Goal: Information Seeking & Learning: Check status

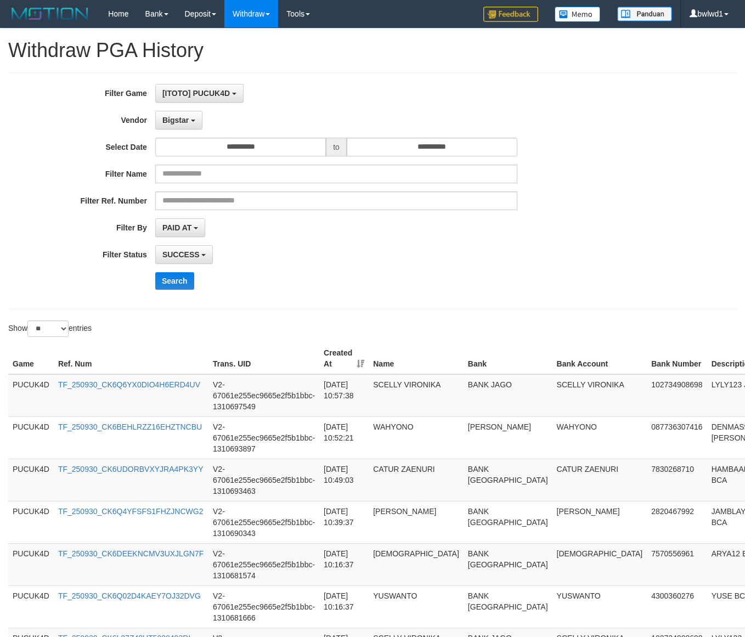
select select "**********"
select select "**"
click at [189, 276] on button "Search" at bounding box center [174, 281] width 39 height 18
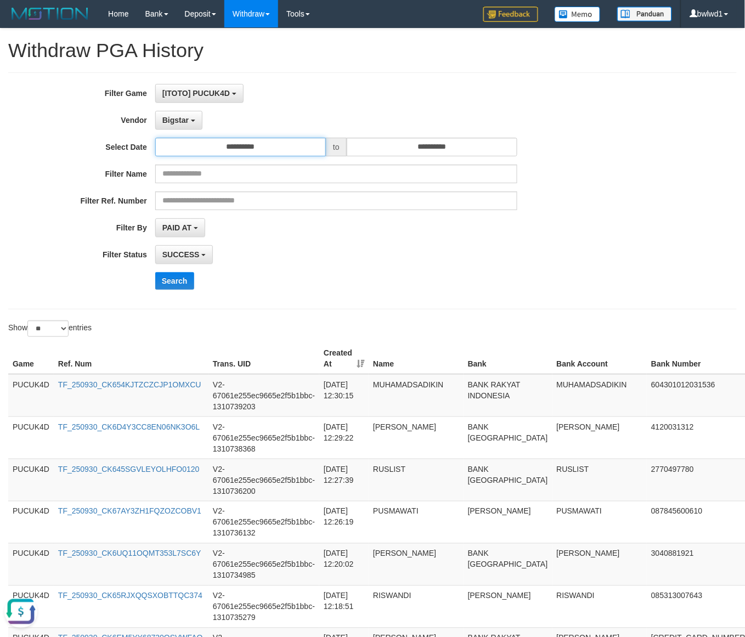
click at [257, 155] on input "**********" at bounding box center [240, 147] width 171 height 19
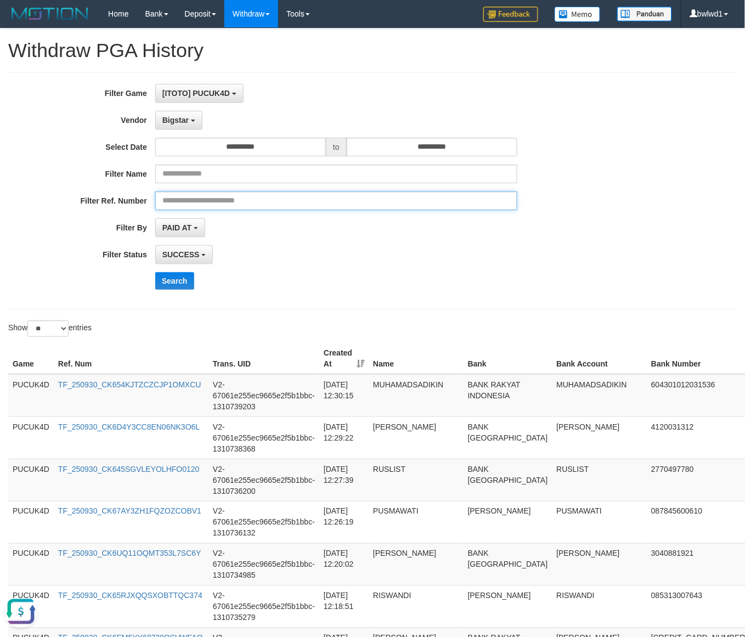
click at [361, 200] on input "text" at bounding box center [336, 201] width 362 height 19
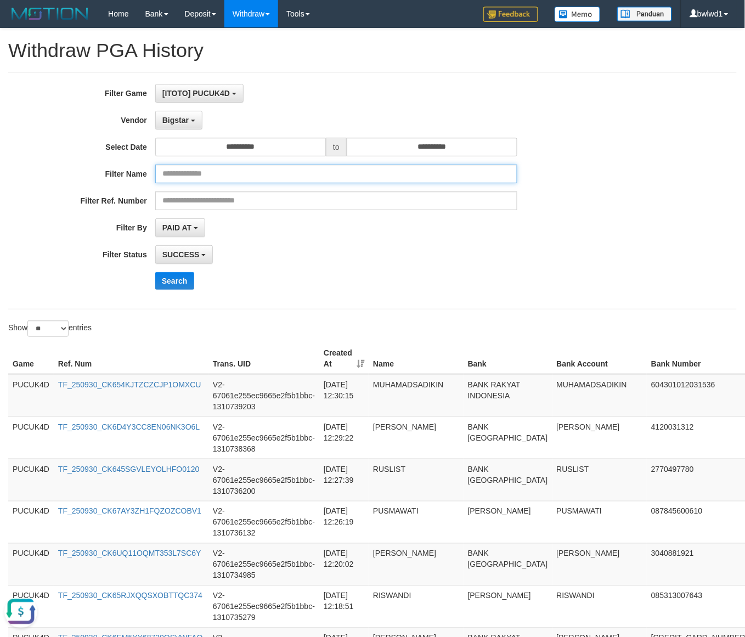
click at [303, 173] on input "text" at bounding box center [336, 174] width 362 height 19
paste input "*******"
type input "*******"
click at [246, 150] on input "**********" at bounding box center [240, 147] width 171 height 19
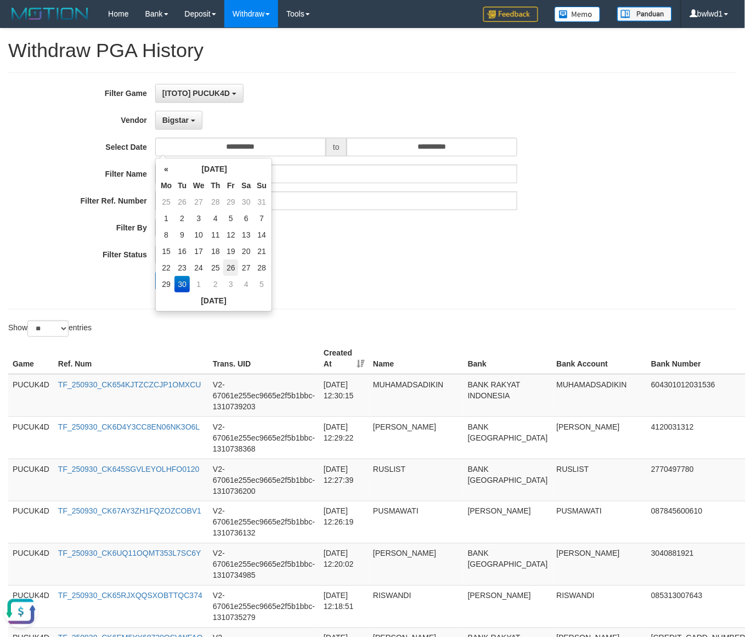
click at [231, 268] on td "26" at bounding box center [230, 268] width 15 height 16
type input "**********"
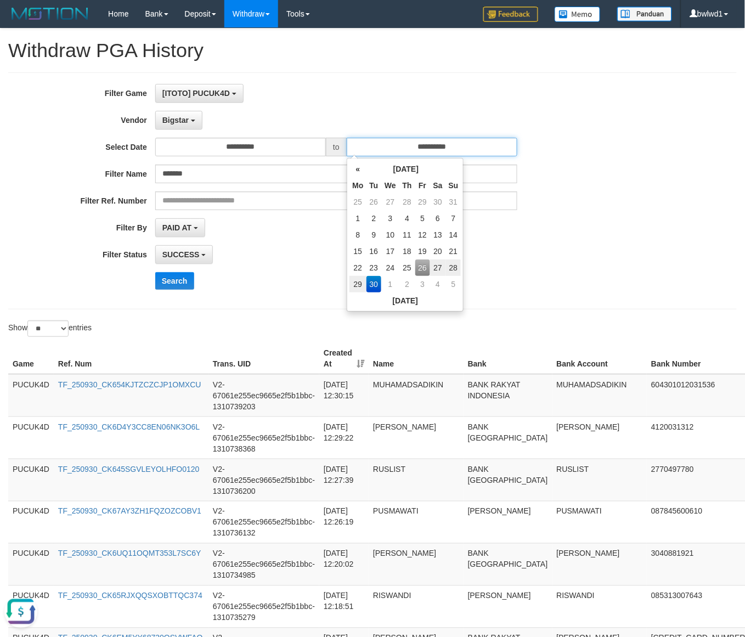
click at [474, 145] on input "**********" at bounding box center [432, 147] width 171 height 19
click at [420, 272] on td "26" at bounding box center [422, 268] width 15 height 16
type input "**********"
click at [234, 280] on div "Search" at bounding box center [388, 281] width 466 height 18
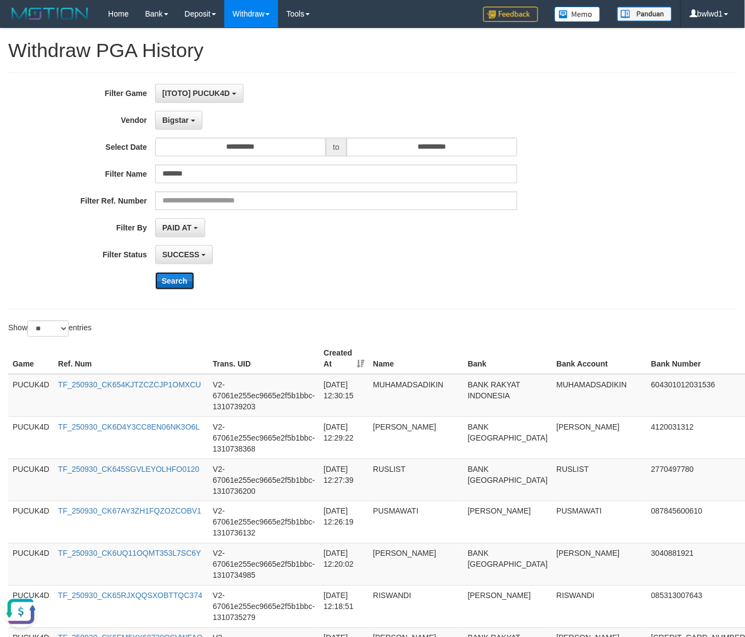
click at [181, 277] on button "Search" at bounding box center [174, 281] width 39 height 18
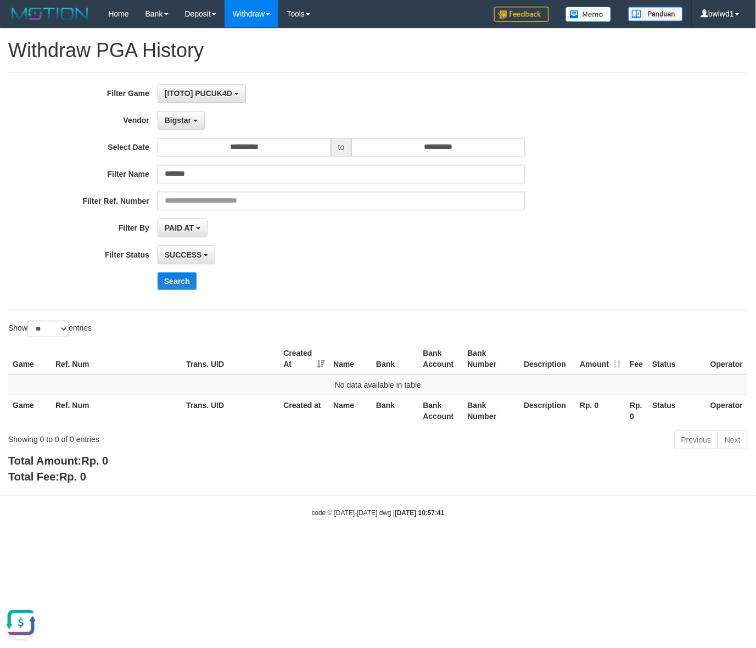
click at [194, 217] on div "**********" at bounding box center [315, 191] width 630 height 214
click at [180, 119] on span "Bigstar" at bounding box center [178, 120] width 26 height 9
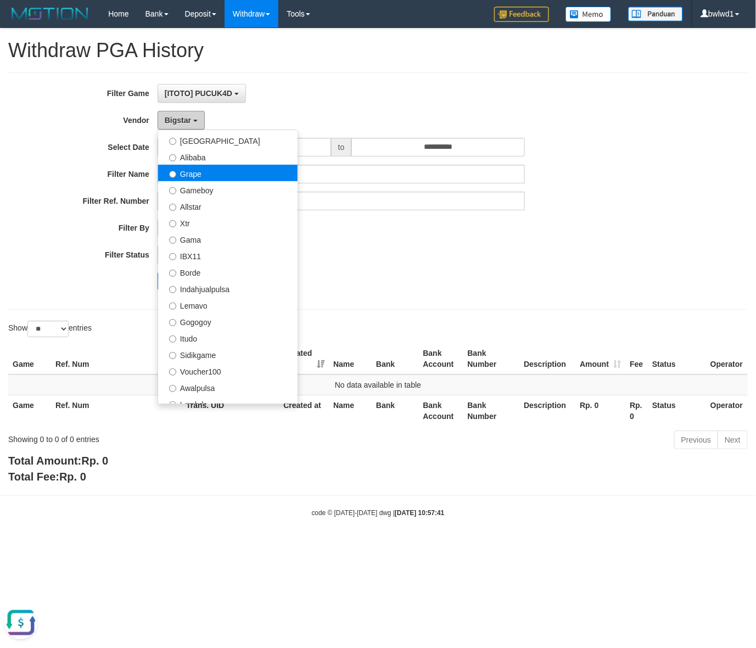
scroll to position [119, 0]
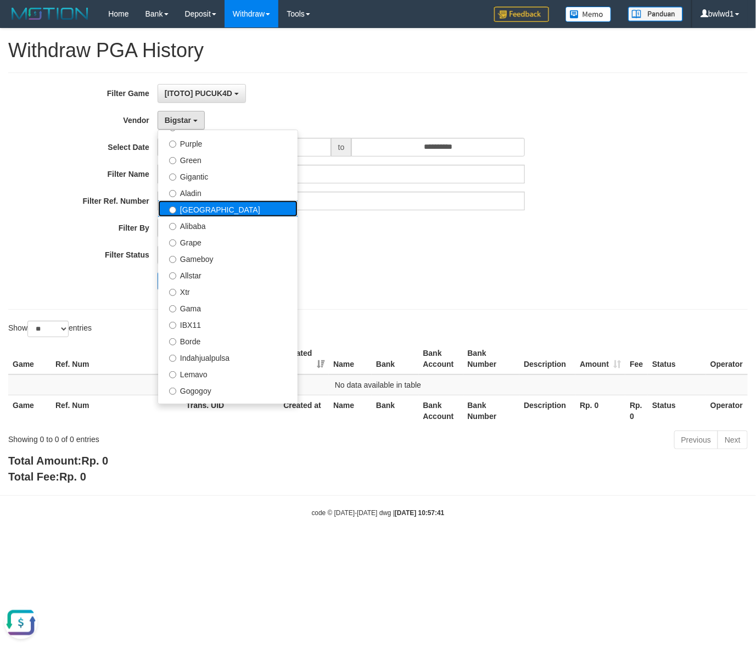
click at [228, 206] on label "[GEOGRAPHIC_DATA]" at bounding box center [227, 208] width 139 height 16
select select "**********"
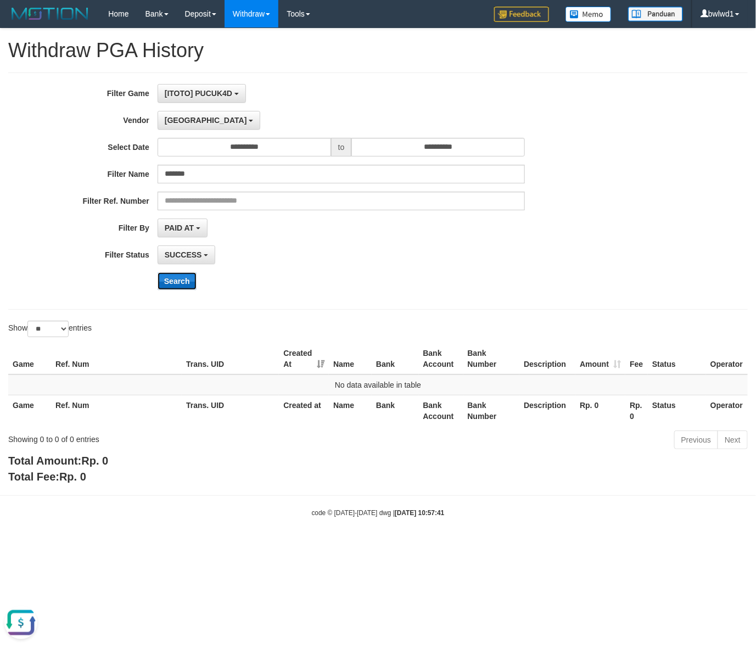
click at [173, 283] on button "Search" at bounding box center [177, 281] width 39 height 18
click at [276, 143] on input "**********" at bounding box center [244, 147] width 173 height 19
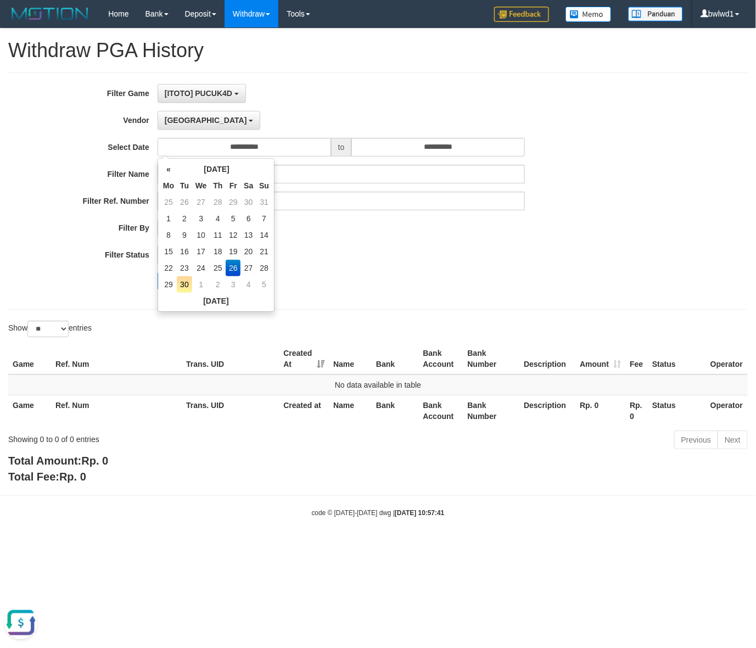
click at [187, 283] on td "30" at bounding box center [184, 284] width 15 height 16
type input "**********"
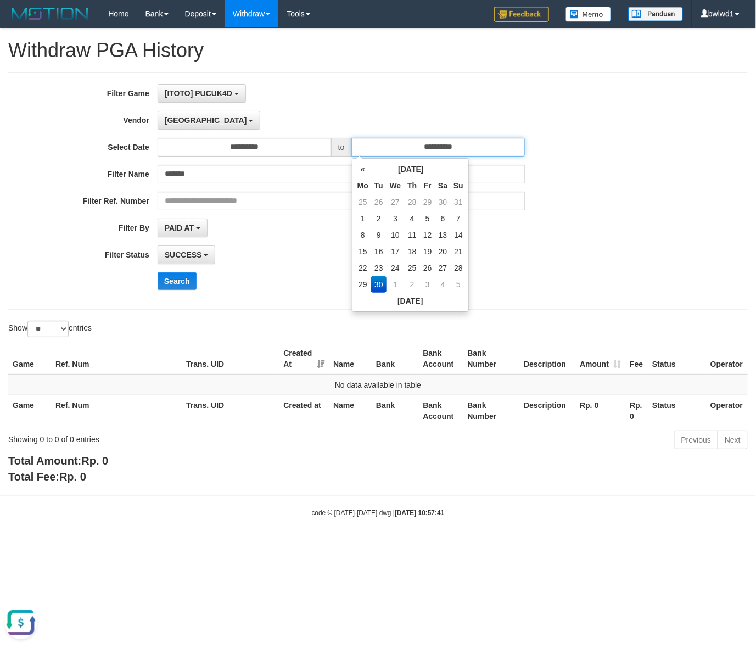
click at [458, 147] on input "**********" at bounding box center [437, 147] width 173 height 19
click at [382, 283] on td "30" at bounding box center [378, 284] width 15 height 16
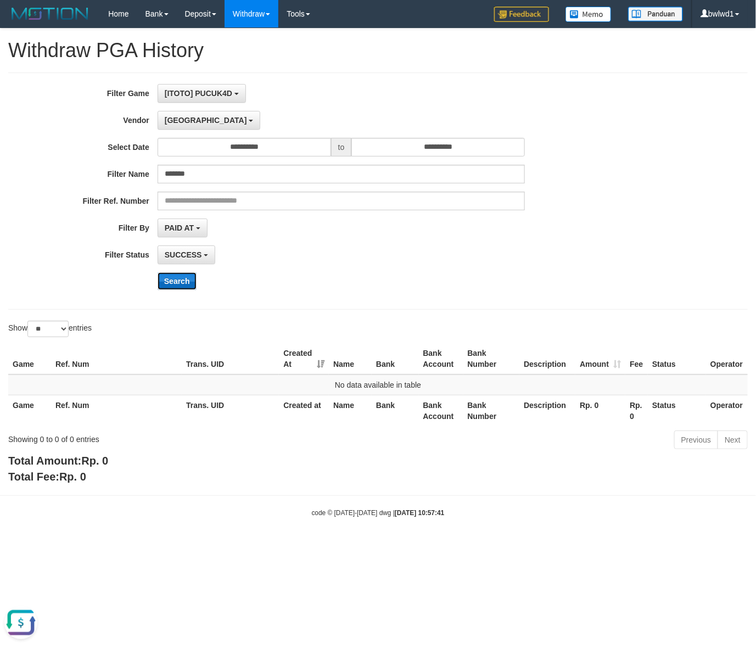
click at [163, 280] on button "Search" at bounding box center [177, 281] width 39 height 18
click at [176, 122] on span "[GEOGRAPHIC_DATA]" at bounding box center [206, 120] width 82 height 9
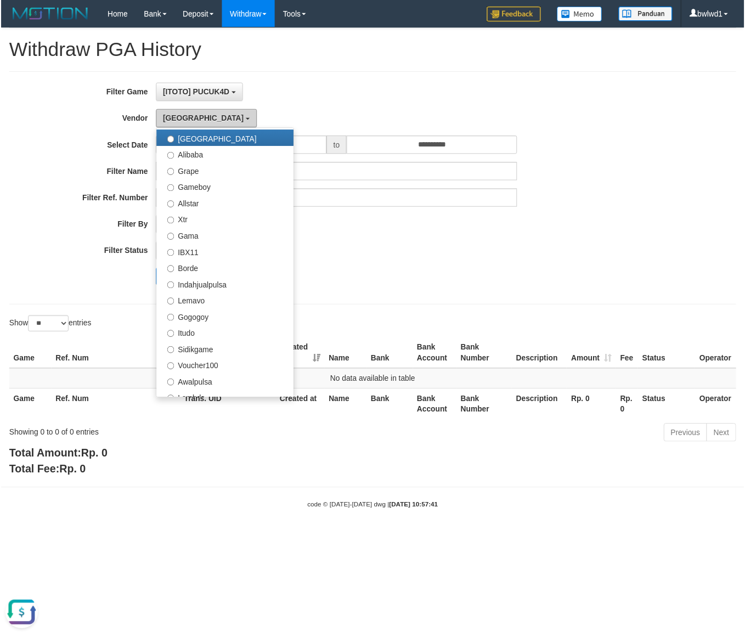
scroll to position [393, 0]
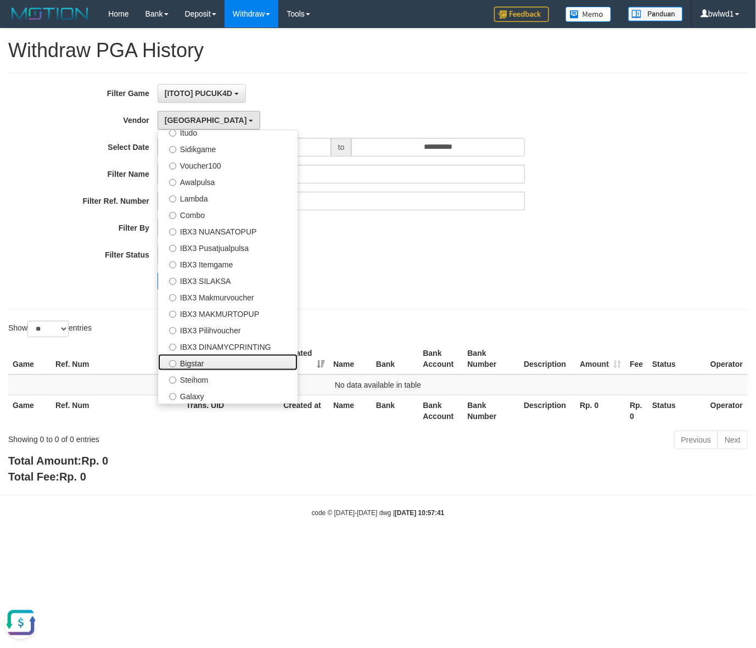
drag, startPoint x: 210, startPoint y: 357, endPoint x: 294, endPoint y: 304, distance: 99.0
click at [210, 357] on label "Bigstar" at bounding box center [227, 362] width 139 height 16
select select "**********"
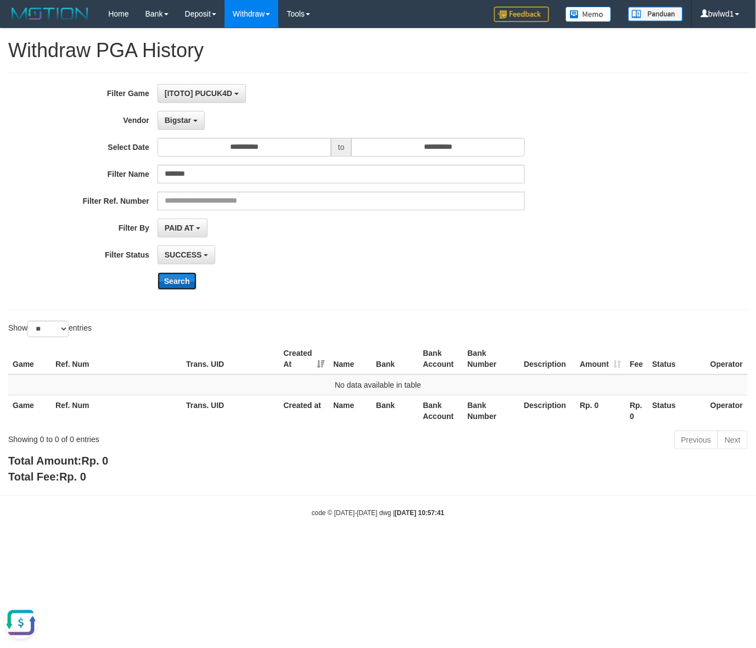
click at [173, 286] on button "Search" at bounding box center [177, 281] width 39 height 18
click at [176, 283] on button "Search" at bounding box center [177, 281] width 39 height 18
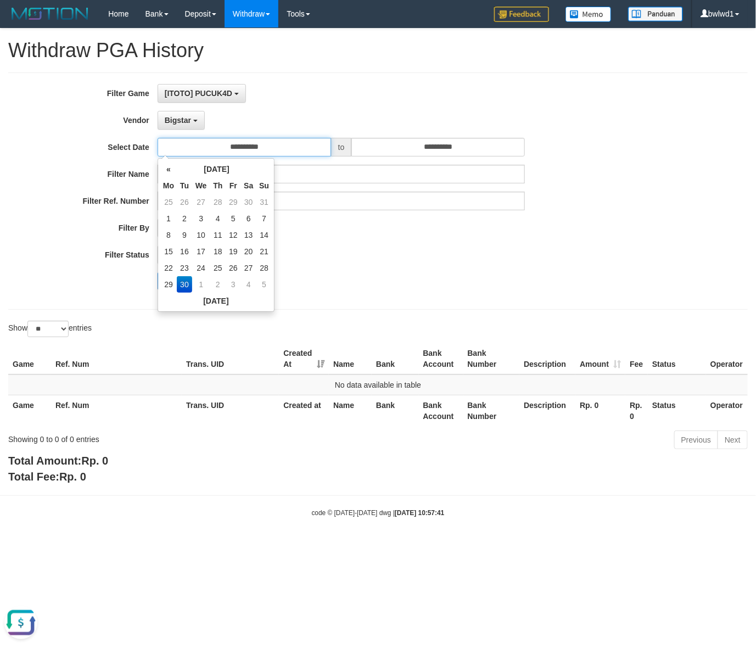
click at [260, 147] on input "**********" at bounding box center [244, 147] width 173 height 19
drag, startPoint x: 191, startPoint y: 284, endPoint x: 357, endPoint y: 212, distance: 180.9
click at [221, 268] on tbody "25 26 27 28 29 30 31 1 2 3 4 5 6 7 8 9 10 11 12 13 14 15 16 17 18 19 20 21 22 2…" at bounding box center [215, 243] width 111 height 99
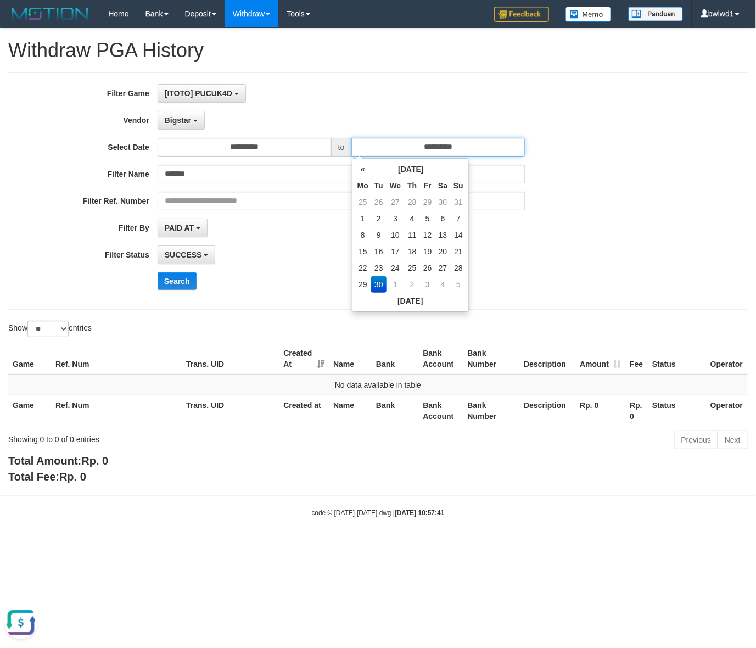
click at [487, 153] on input "**********" at bounding box center [437, 147] width 173 height 19
click at [381, 284] on td "30" at bounding box center [378, 284] width 15 height 16
drag, startPoint x: 250, startPoint y: 270, endPoint x: 331, endPoint y: 280, distance: 81.4
click at [259, 270] on div "**********" at bounding box center [315, 191] width 630 height 214
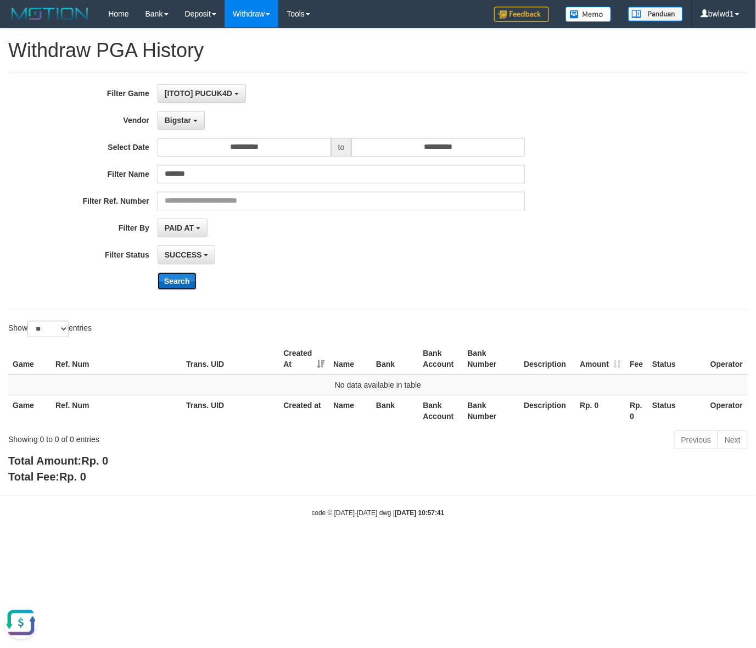
click at [160, 277] on button "Search" at bounding box center [177, 281] width 39 height 18
drag, startPoint x: 232, startPoint y: 176, endPoint x: -1, endPoint y: 178, distance: 233.3
click at [0, 178] on html "Toggle navigation Home Bank Account List Load By Website Group [ITOTO] PUCUK4D …" at bounding box center [378, 272] width 756 height 545
click at [168, 282] on button "Search" at bounding box center [177, 281] width 39 height 18
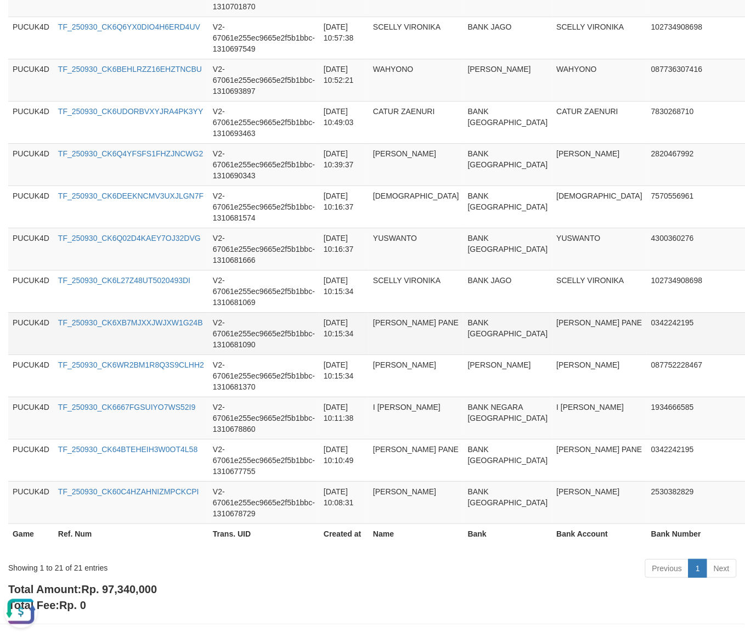
scroll to position [778, 0]
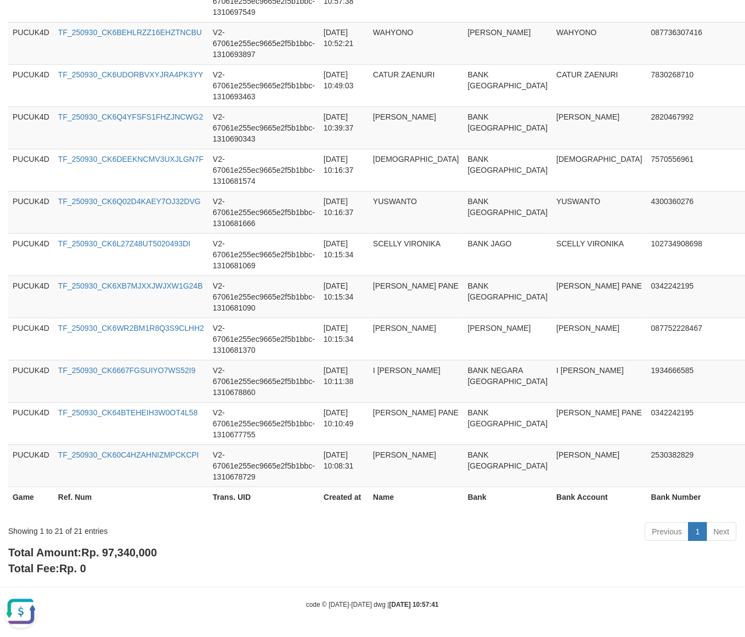
drag, startPoint x: 116, startPoint y: 526, endPoint x: 117, endPoint y: 551, distance: 24.7
click at [117, 538] on div "Showing 1 to 21 of 21 entries Previous 1 Next" at bounding box center [372, 533] width 745 height 24
click at [118, 555] on span "Rp. 97,340,000" at bounding box center [119, 553] width 76 height 12
copy span "97,340,000"
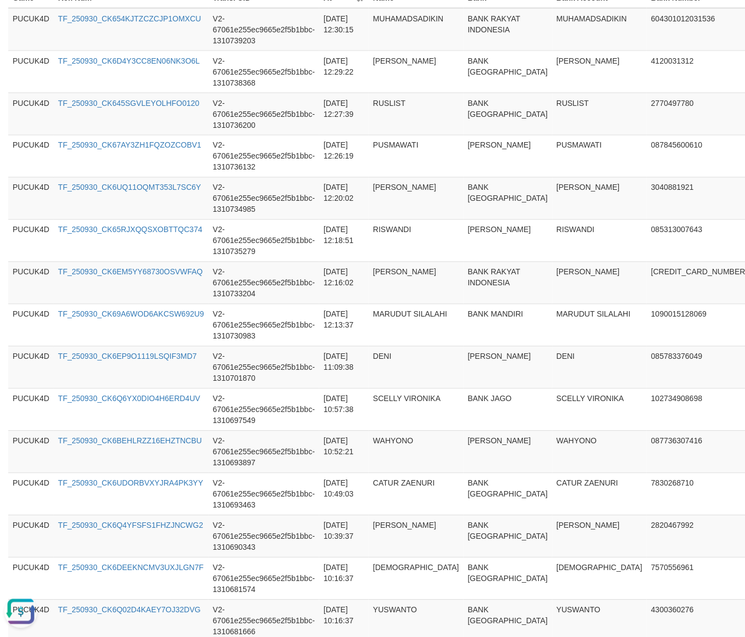
scroll to position [367, 0]
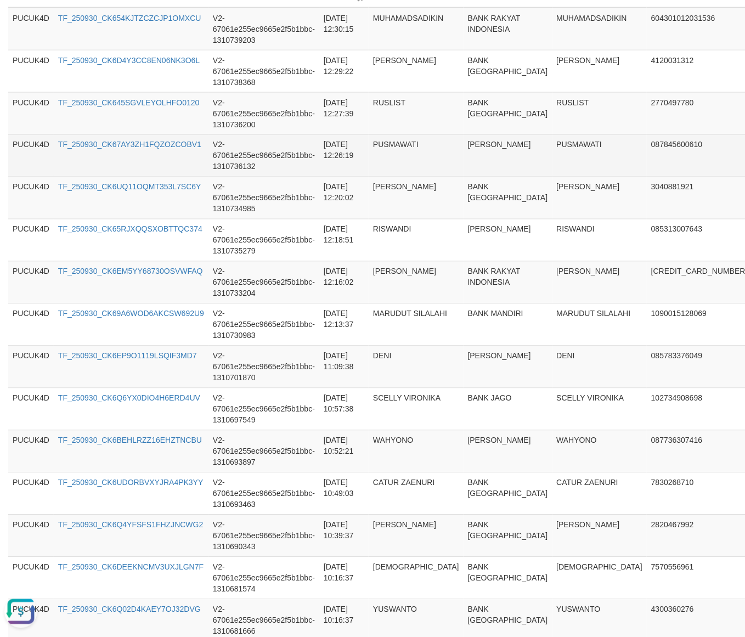
click at [302, 177] on td "V2-67061e255ec9665e2f5b1bbc-1310734985" at bounding box center [264, 198] width 111 height 42
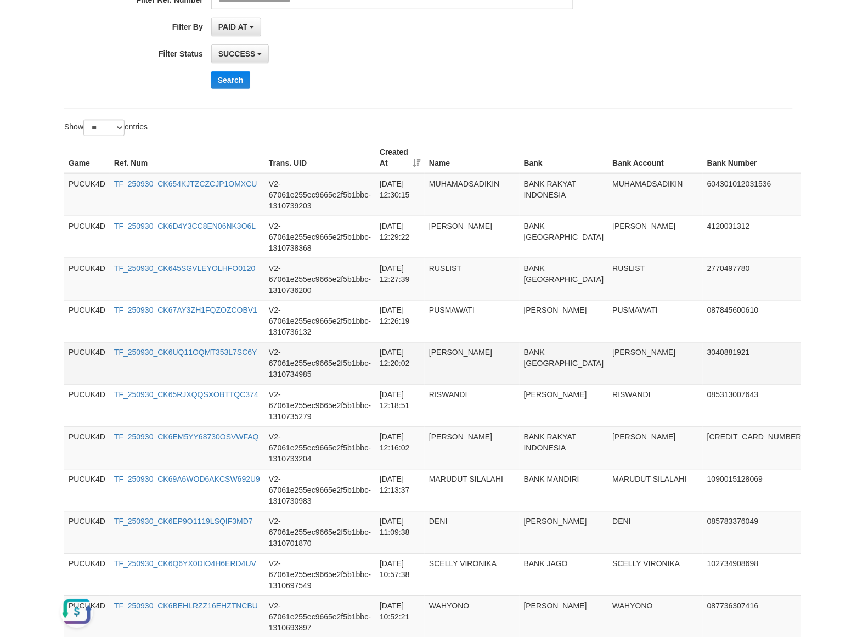
scroll to position [161, 0]
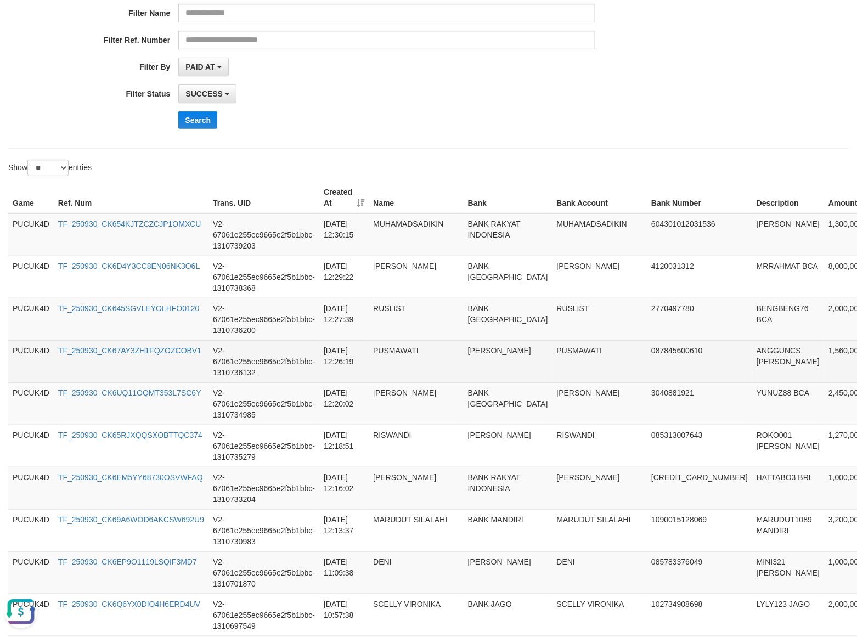
click at [745, 353] on td "ANGGUNCS [PERSON_NAME]" at bounding box center [789, 361] width 72 height 42
copy td "ANGGUNCS"
click at [745, 349] on td "1,560,000" at bounding box center [849, 361] width 50 height 42
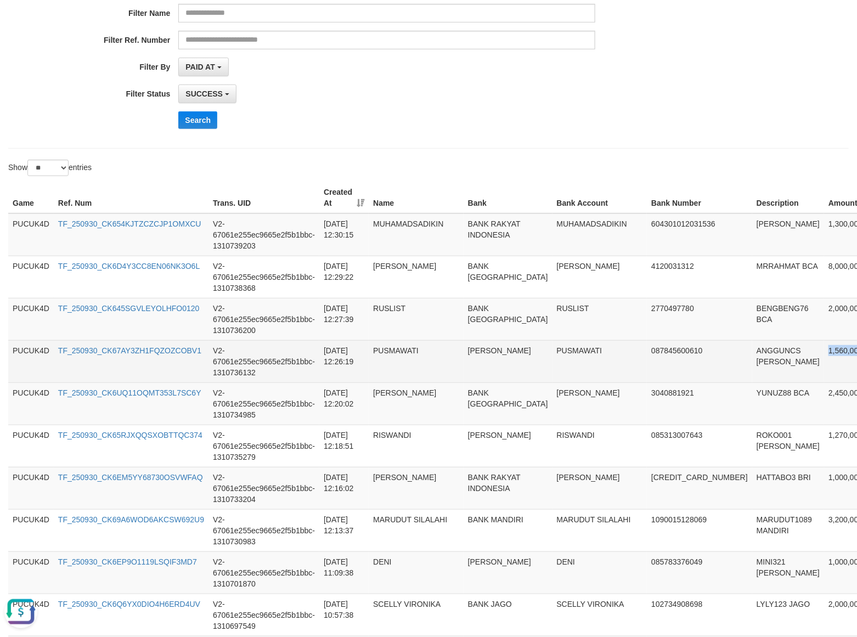
copy td "1,560,000"
click at [553, 357] on td "PUSMAWATI" at bounding box center [600, 361] width 95 height 42
copy td "PUSMAWATI"
click at [553, 357] on td "PUSMAWATI" at bounding box center [600, 361] width 95 height 42
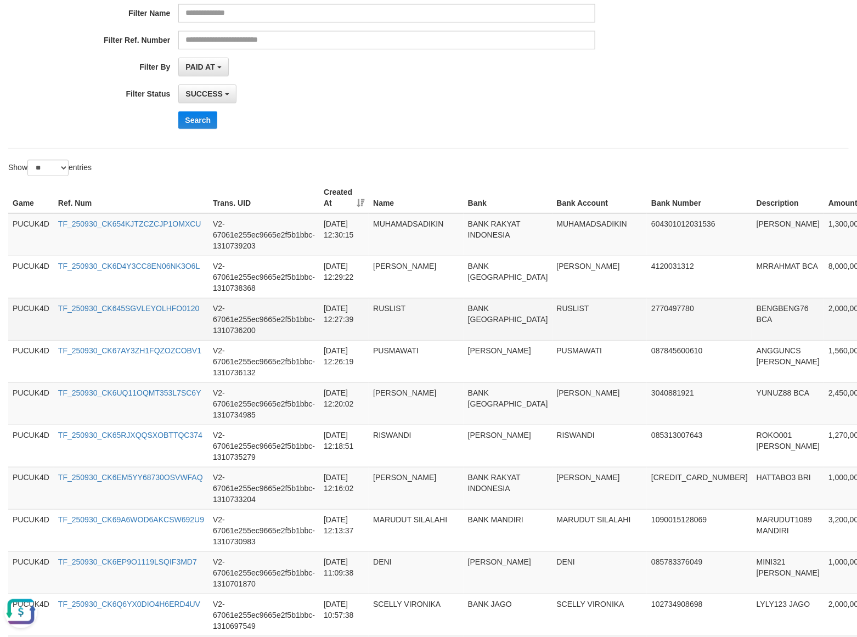
click at [745, 305] on td "2,000,000" at bounding box center [849, 319] width 50 height 42
copy td "2,000,000"
click at [745, 308] on td "BENGBENG76 BCA" at bounding box center [789, 319] width 72 height 42
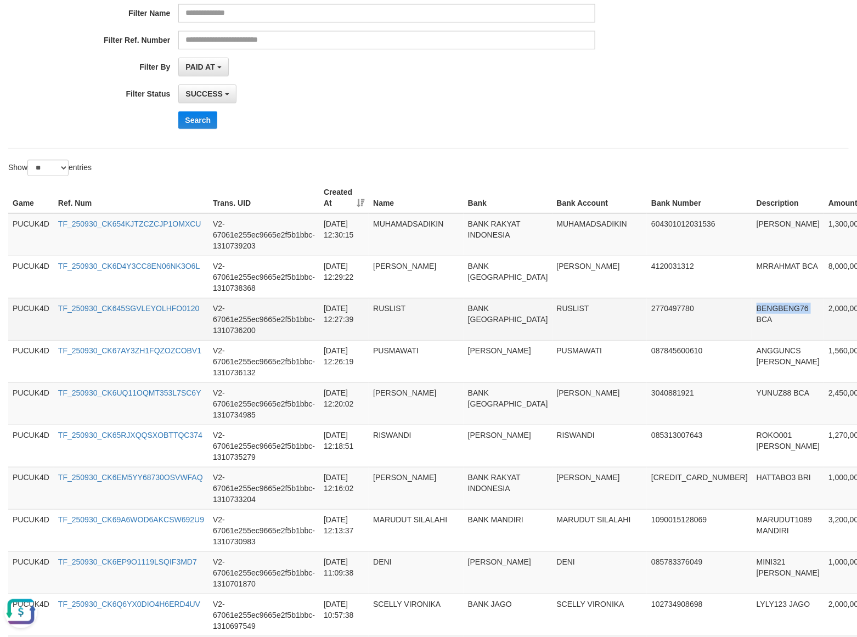
copy td "BENGBENG76"
click at [553, 308] on td "RUSLIST" at bounding box center [600, 319] width 95 height 42
copy td "RUSLIST"
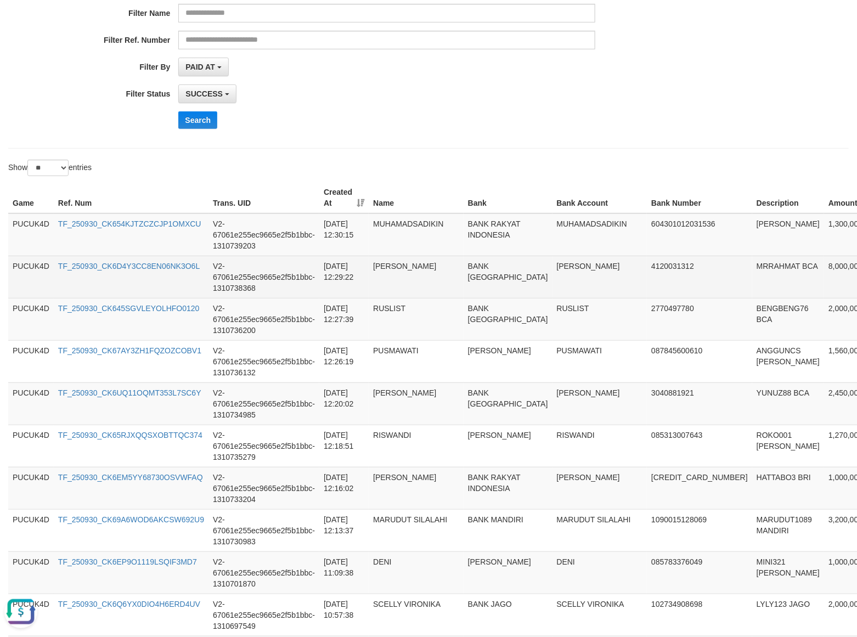
click at [745, 263] on td "MRRAHMAT BCA" at bounding box center [789, 277] width 72 height 42
copy td "MRRAHMAT"
click at [745, 265] on td "8,000,000" at bounding box center [849, 277] width 50 height 42
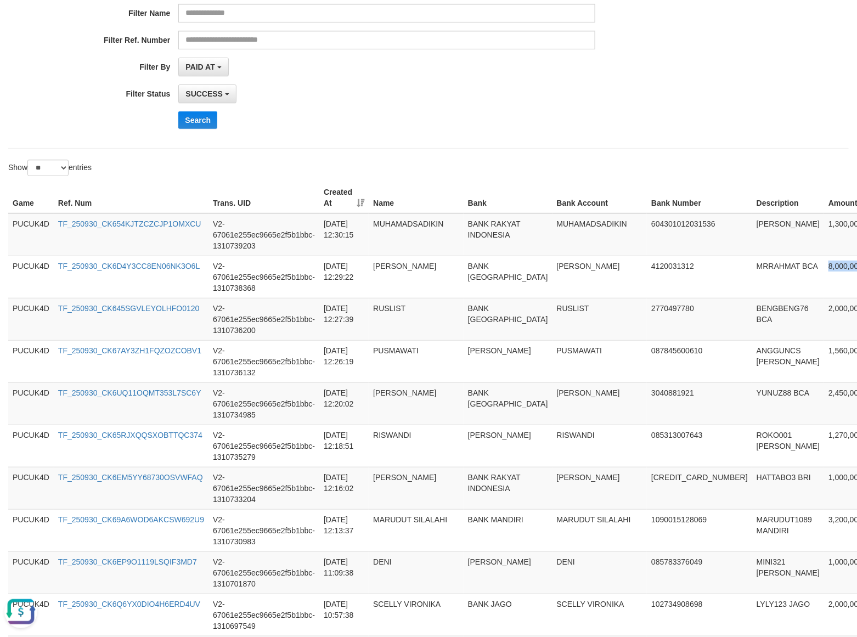
copy td "8,000,000"
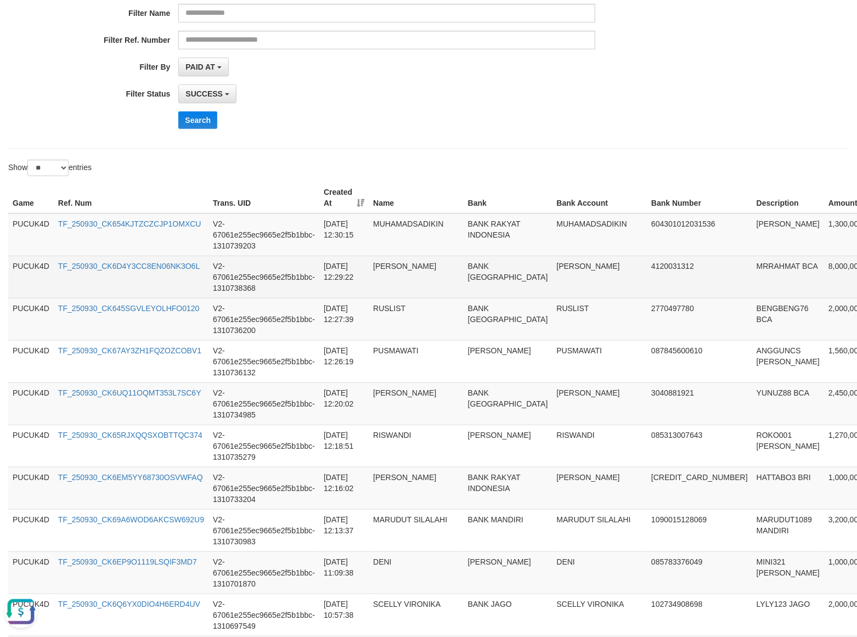
click at [745, 268] on td "MRRAHMAT BCA" at bounding box center [789, 277] width 72 height 42
click at [553, 268] on td "[PERSON_NAME]" at bounding box center [600, 277] width 95 height 42
copy td "RAHMAT"
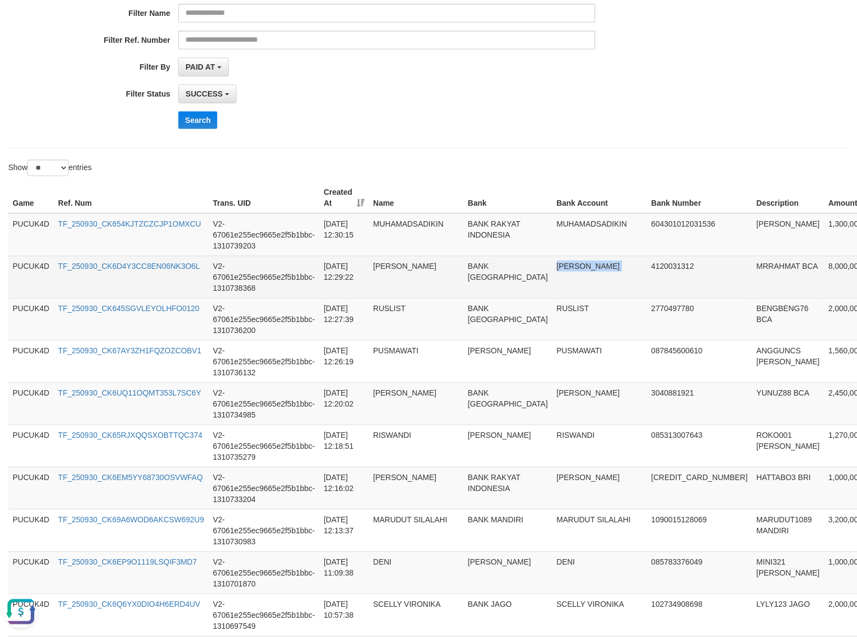
click at [553, 268] on td "[PERSON_NAME]" at bounding box center [600, 277] width 95 height 42
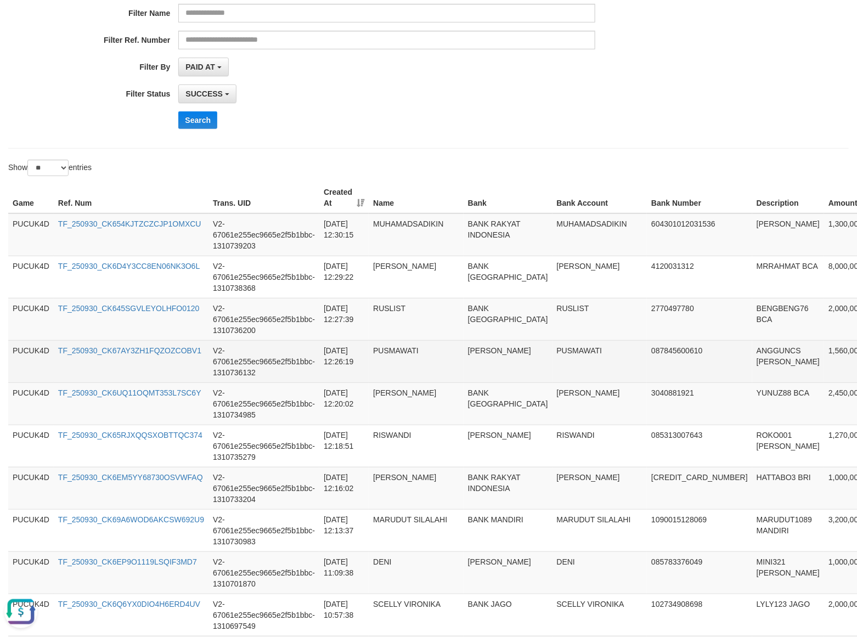
click at [745, 357] on td "1,560,000" at bounding box center [849, 361] width 50 height 42
click at [745, 355] on td "1,560,000" at bounding box center [849, 361] width 50 height 42
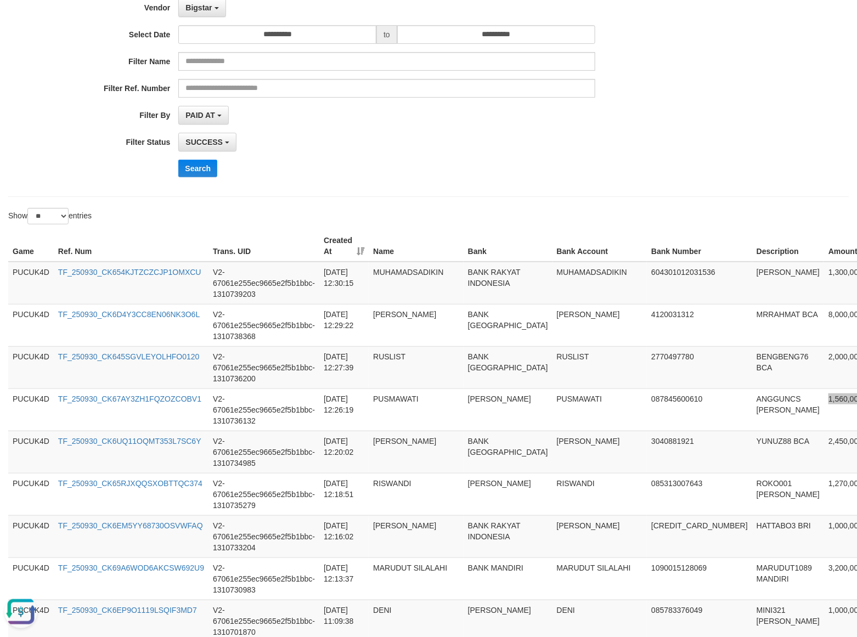
scroll to position [92, 0]
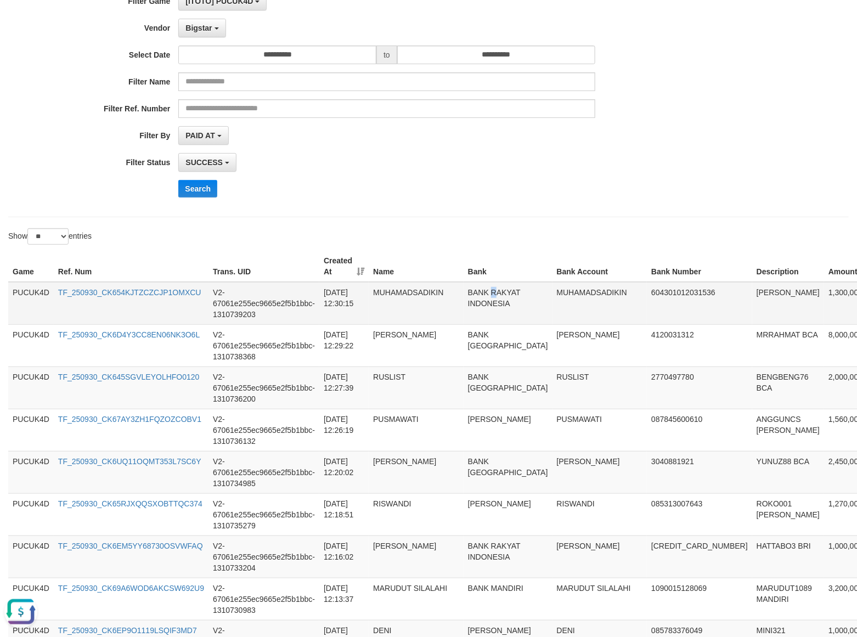
click at [464, 302] on td "BANK RAKYAT INDONESIA" at bounding box center [508, 303] width 89 height 43
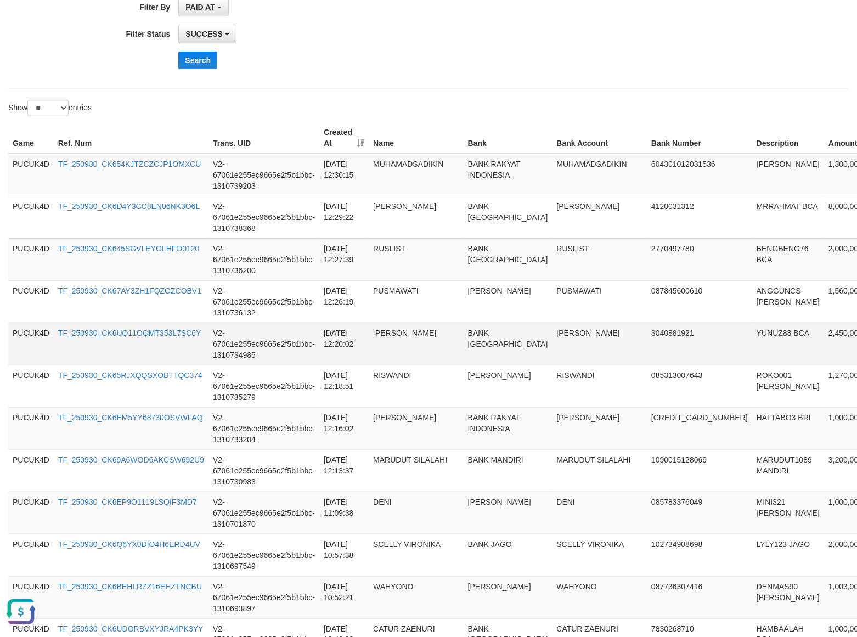
scroll to position [229, 0]
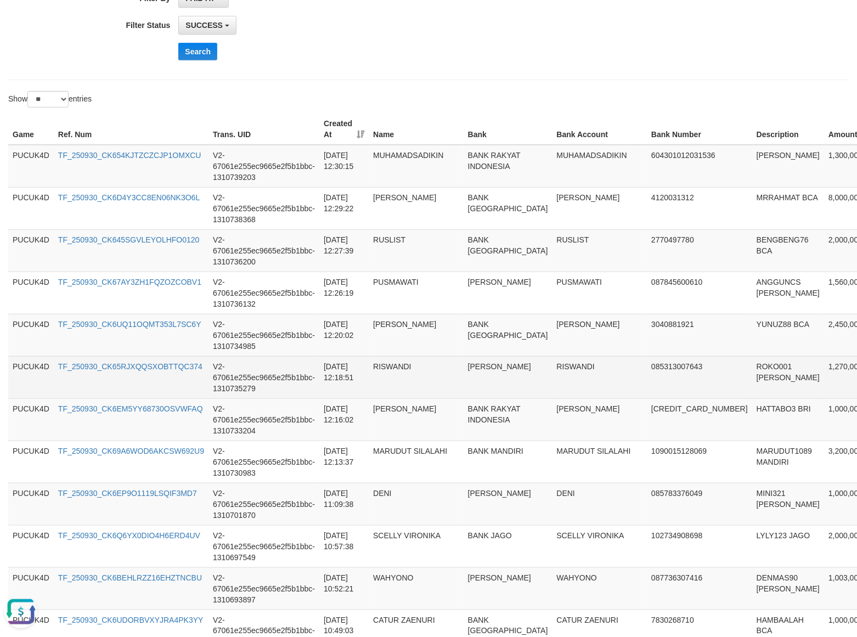
click at [745, 366] on td "ROKO001 [PERSON_NAME]" at bounding box center [789, 377] width 72 height 42
click at [745, 371] on td "1,270,000" at bounding box center [849, 377] width 50 height 42
click at [745, 371] on td "ROKO001 [PERSON_NAME]" at bounding box center [789, 377] width 72 height 42
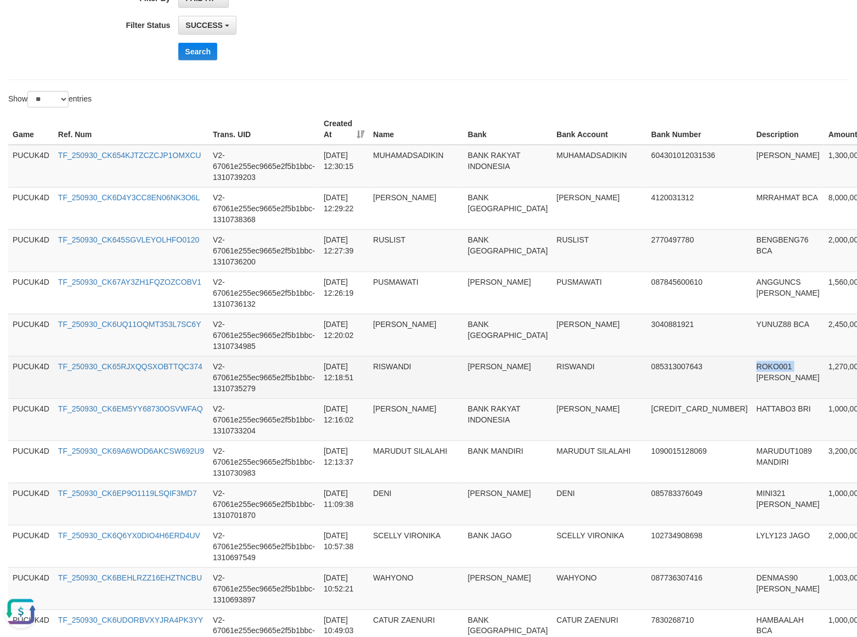
click at [745, 371] on td "ROKO001 [PERSON_NAME]" at bounding box center [789, 377] width 72 height 42
click at [553, 366] on td "RISWANDI" at bounding box center [600, 377] width 95 height 42
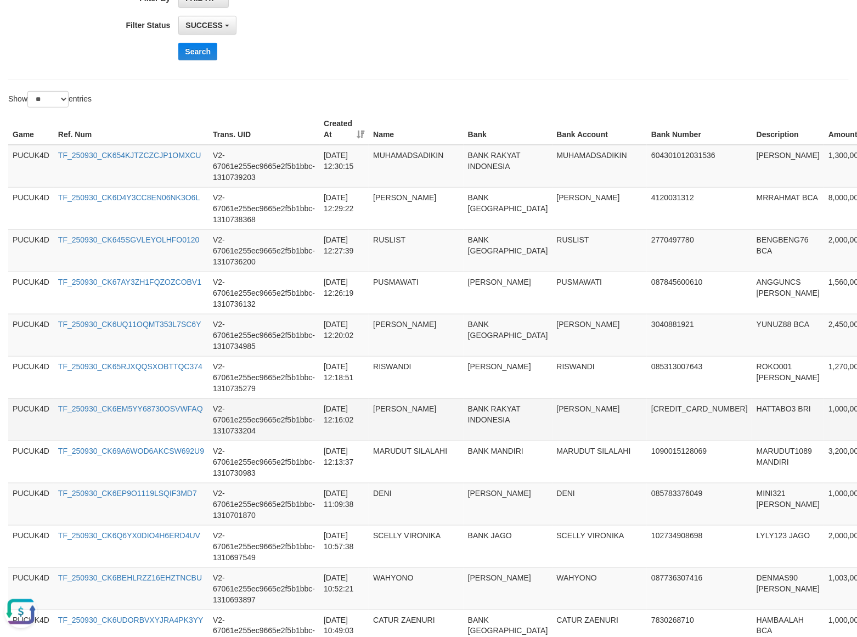
click at [745, 402] on td "1,000,000" at bounding box center [849, 419] width 50 height 42
click at [553, 414] on td "[PERSON_NAME]" at bounding box center [600, 419] width 95 height 42
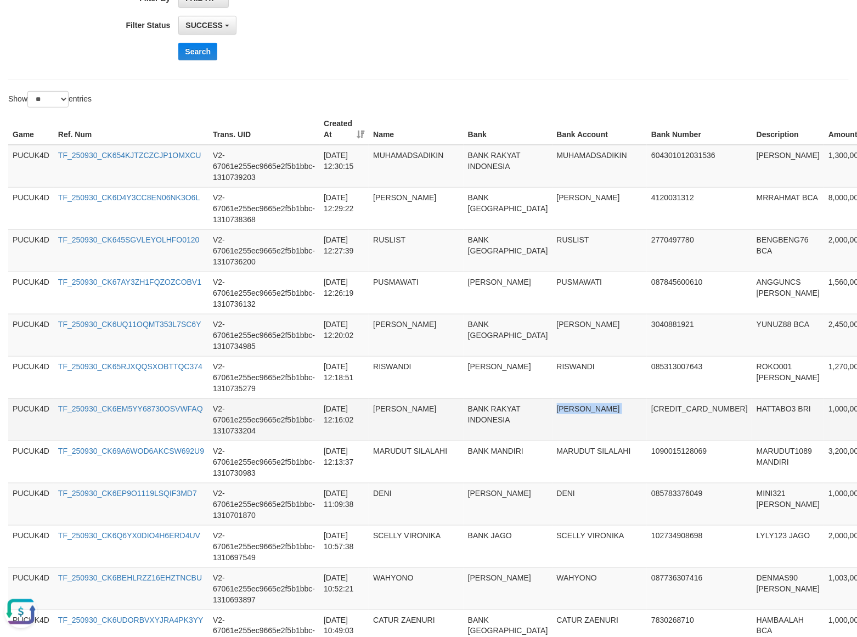
click at [553, 414] on td "[PERSON_NAME]" at bounding box center [600, 419] width 95 height 42
click at [204, 50] on button "Search" at bounding box center [197, 52] width 39 height 18
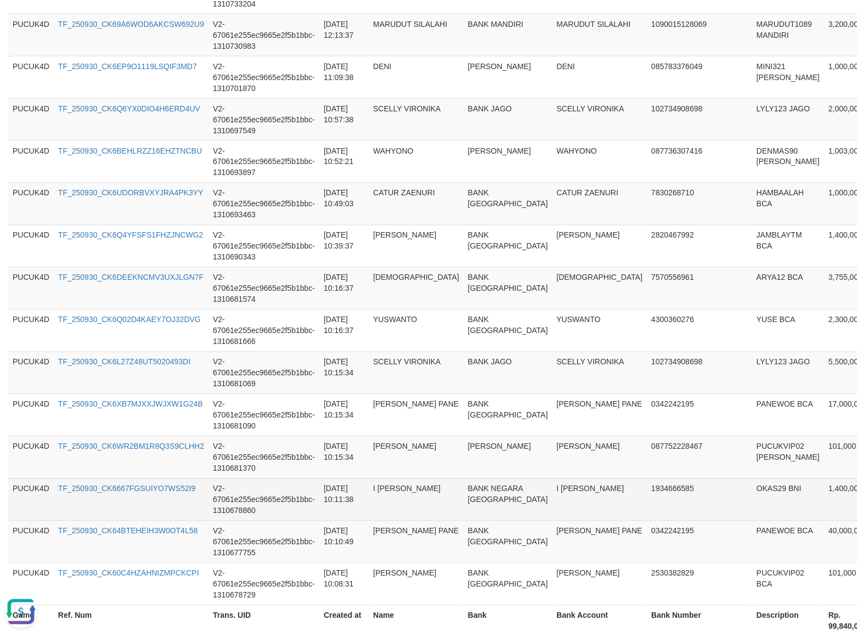
scroll to position [821, 0]
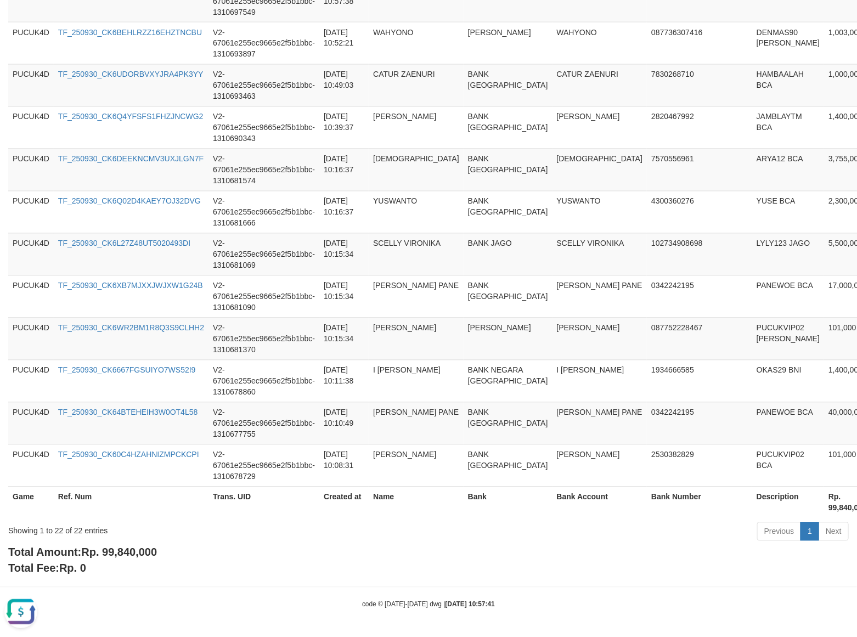
click at [132, 551] on span "Rp. 99,840,000" at bounding box center [119, 553] width 76 height 12
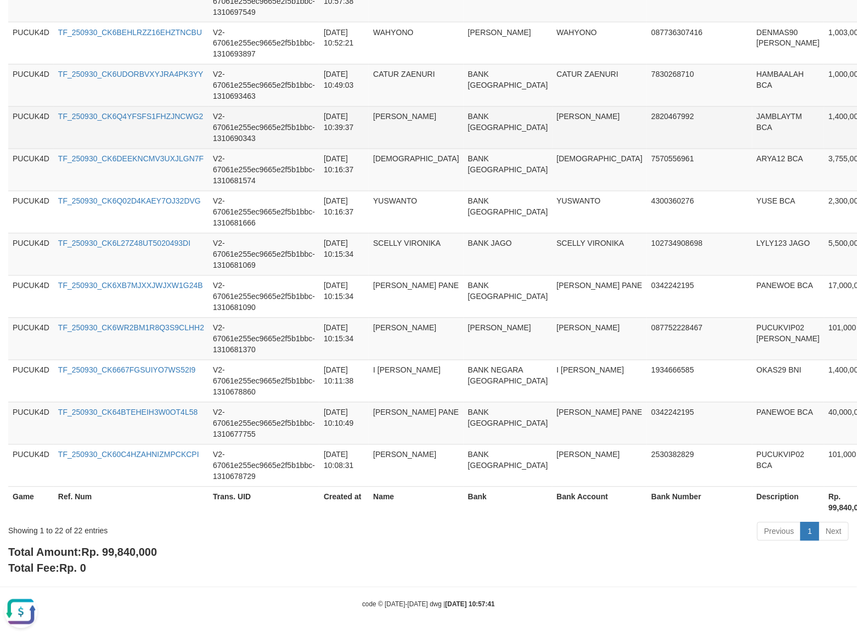
click at [286, 116] on td "V2-67061e255ec9665e2f5b1bbc-1310690343" at bounding box center [264, 127] width 111 height 42
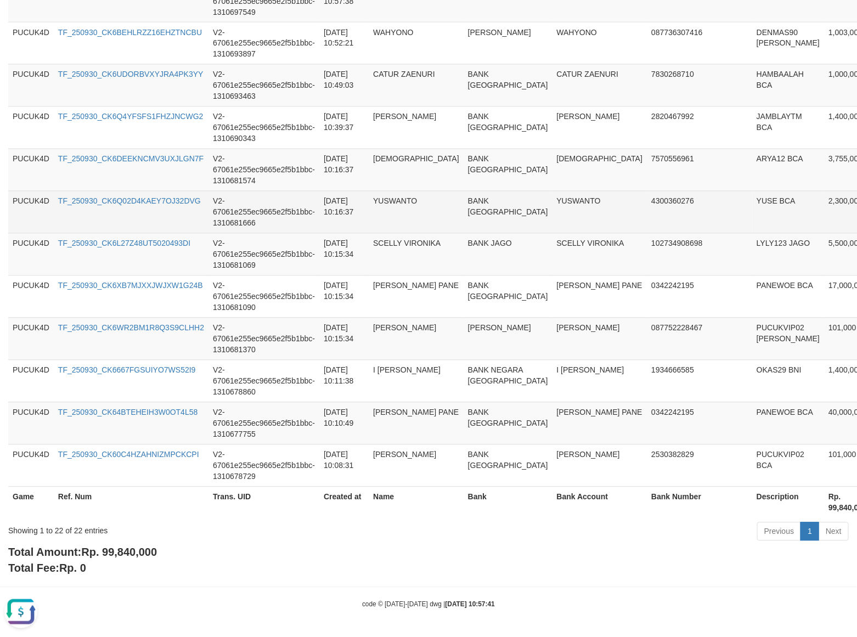
click at [293, 212] on td "V2-67061e255ec9665e2f5b1bbc-1310681666" at bounding box center [264, 212] width 111 height 42
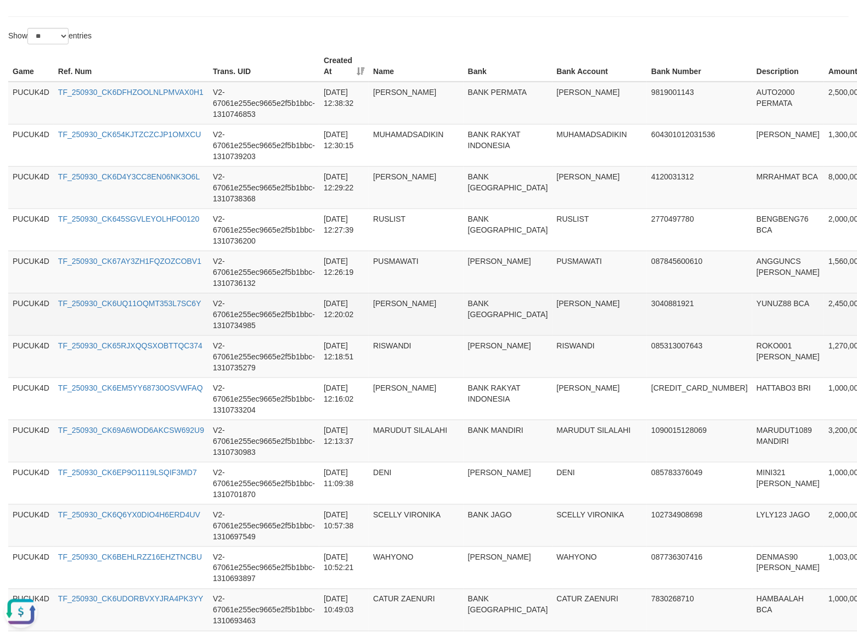
scroll to position [294, 0]
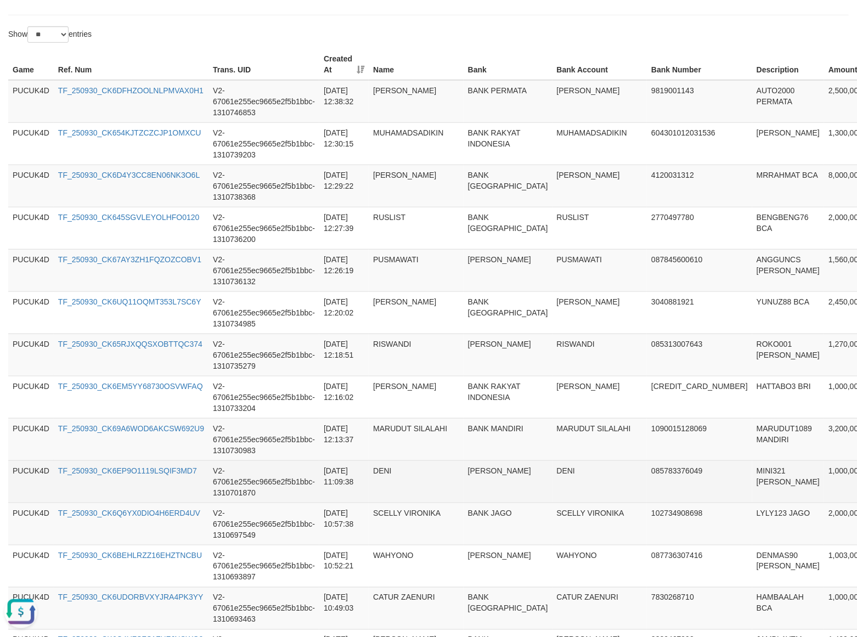
click at [745, 464] on td "MINI321 [PERSON_NAME]" at bounding box center [789, 482] width 72 height 42
click at [553, 463] on td "DENI" at bounding box center [600, 482] width 95 height 42
click at [553, 465] on td "DENI" at bounding box center [600, 482] width 95 height 42
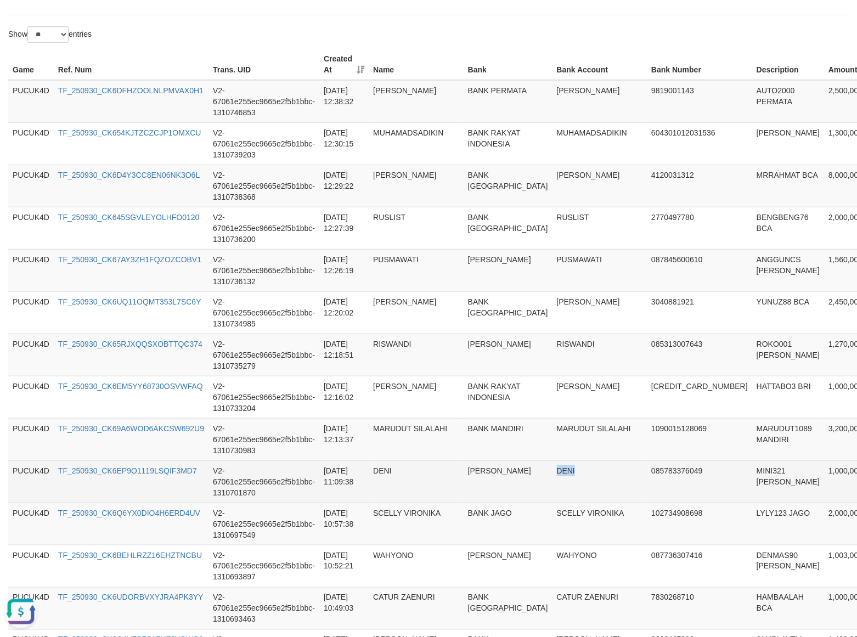
click at [553, 465] on td "DENI" at bounding box center [600, 482] width 95 height 42
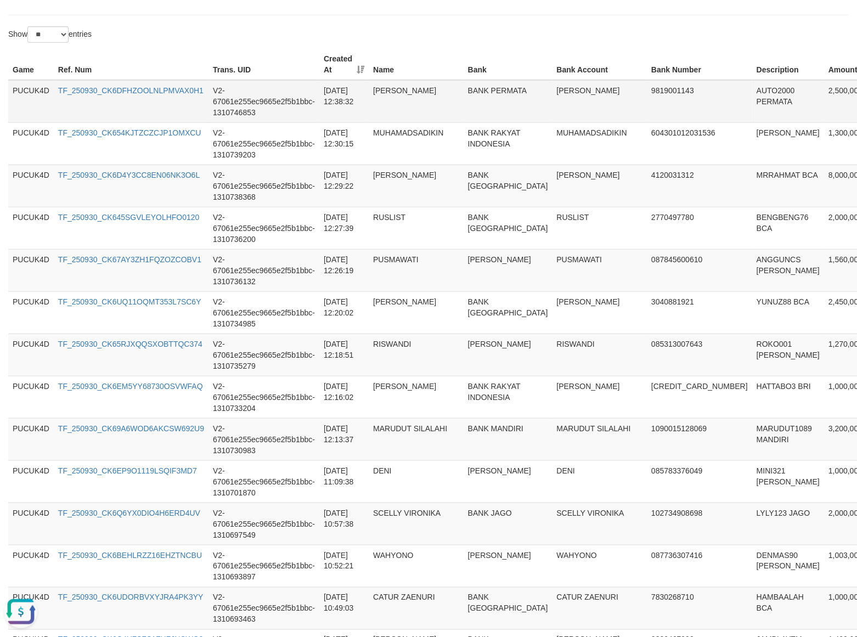
click at [745, 94] on td "2,500,000" at bounding box center [849, 101] width 50 height 43
click at [745, 86] on td "AUTO2000 PERMATA" at bounding box center [789, 101] width 72 height 43
click at [553, 92] on td "[PERSON_NAME]" at bounding box center [600, 101] width 95 height 43
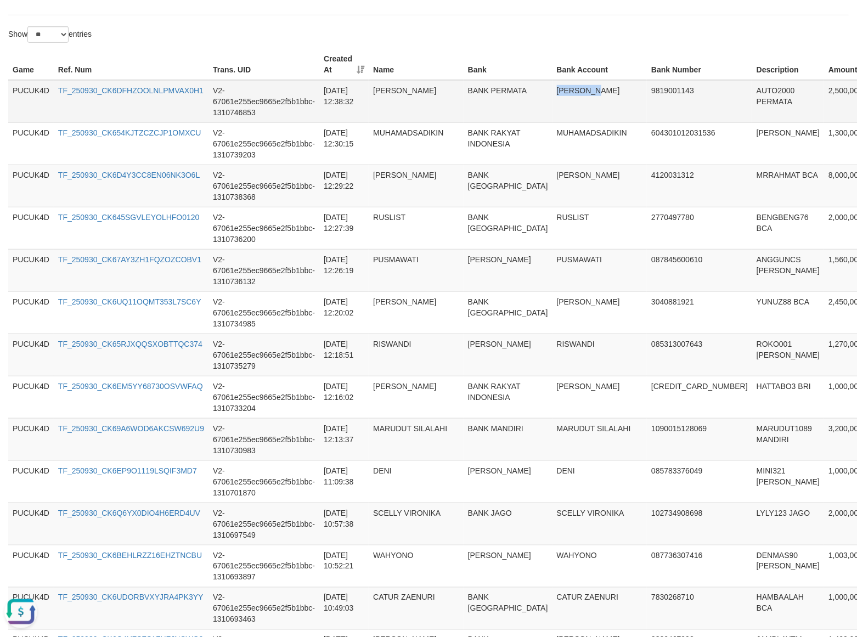
click at [553, 92] on td "[PERSON_NAME]" at bounding box center [600, 101] width 95 height 43
click at [553, 99] on td "[PERSON_NAME]" at bounding box center [600, 101] width 95 height 43
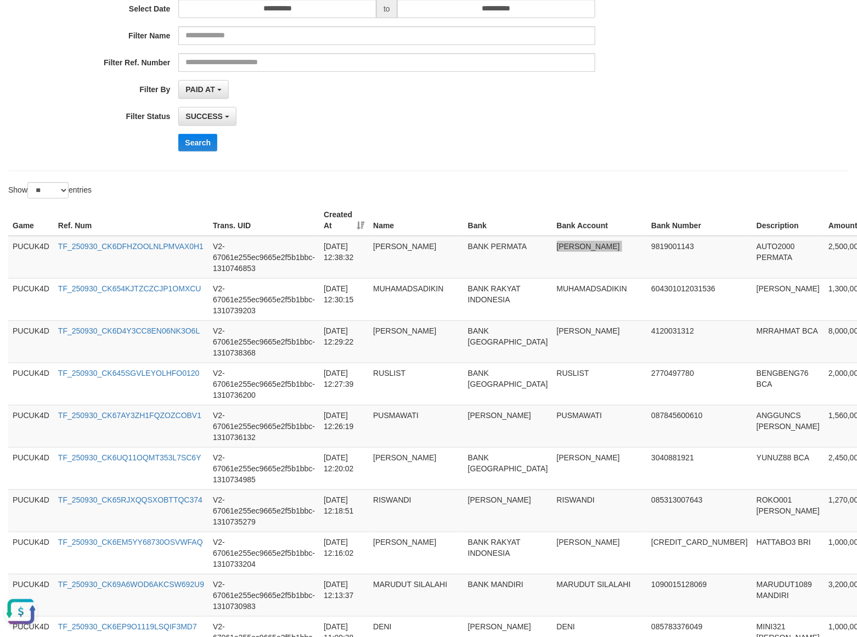
scroll to position [0, 0]
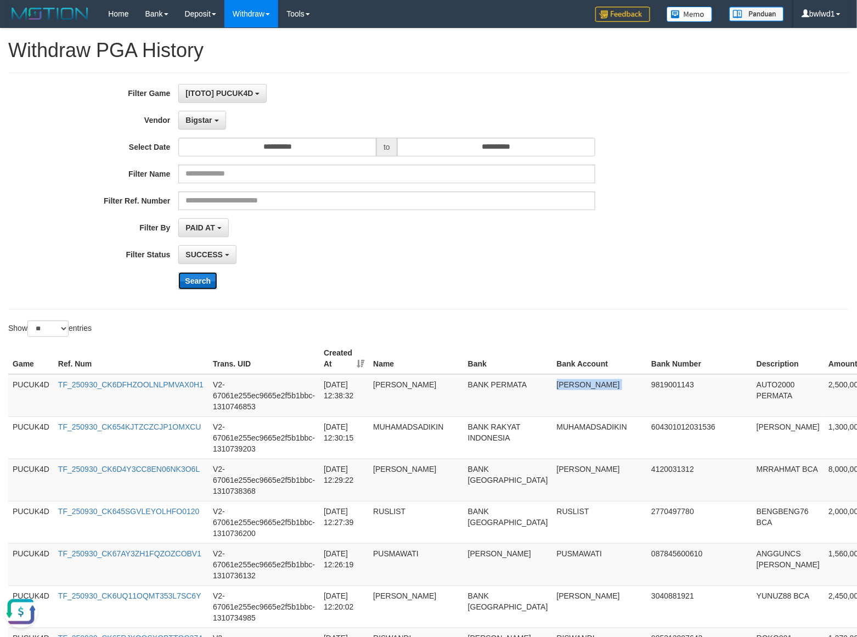
click at [209, 278] on button "Search" at bounding box center [197, 281] width 39 height 18
click at [199, 285] on button "Search" at bounding box center [197, 281] width 39 height 18
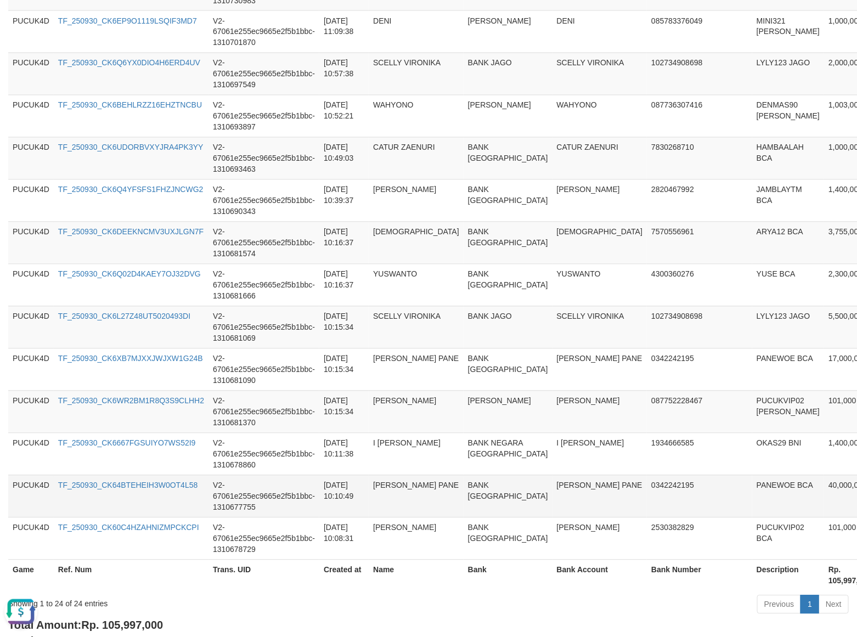
scroll to position [906, 0]
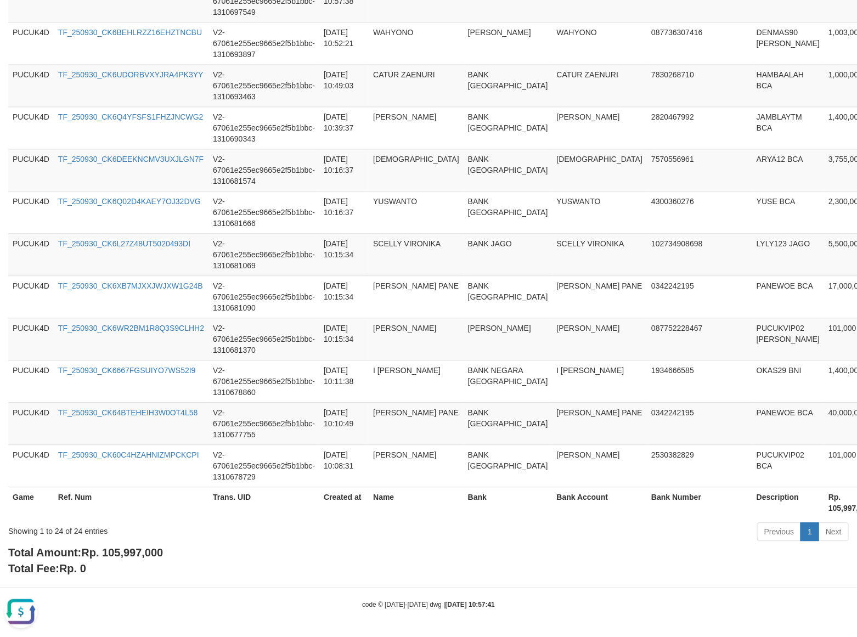
click at [149, 552] on span "Rp. 105,997,000" at bounding box center [122, 553] width 82 height 12
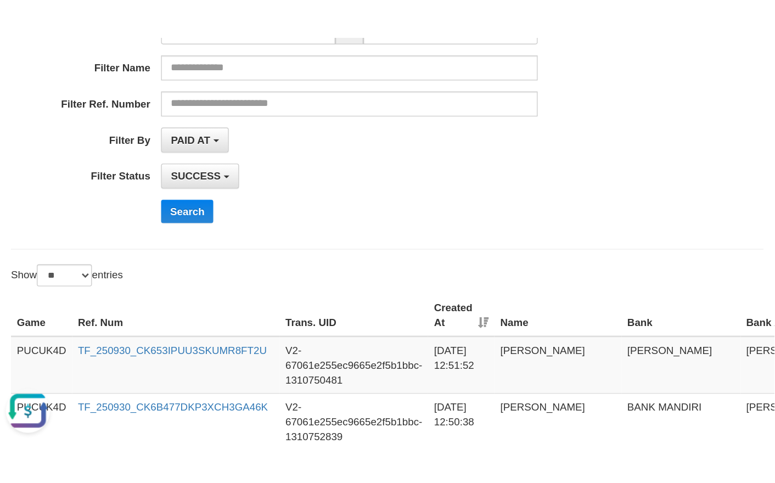
scroll to position [151, 0]
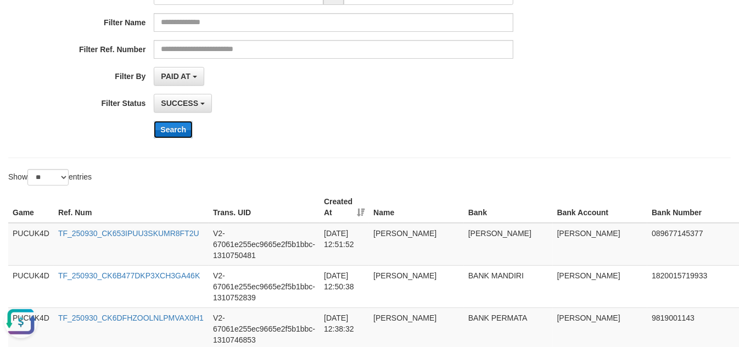
click at [177, 130] on button "Search" at bounding box center [173, 130] width 39 height 18
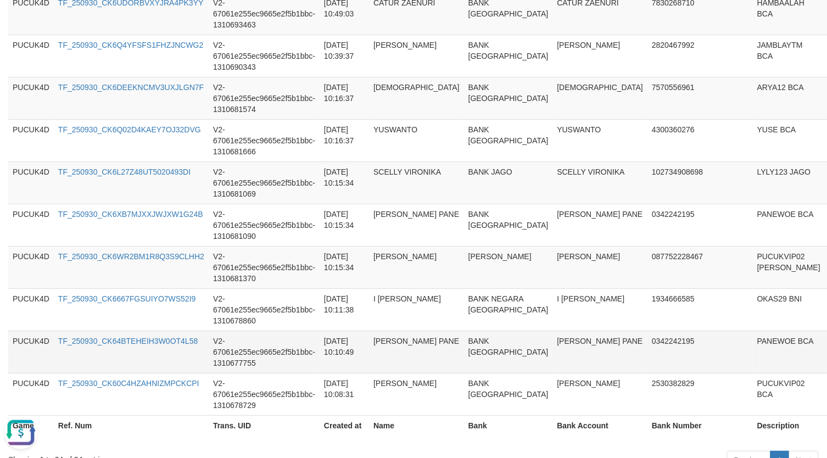
scroll to position [1087, 0]
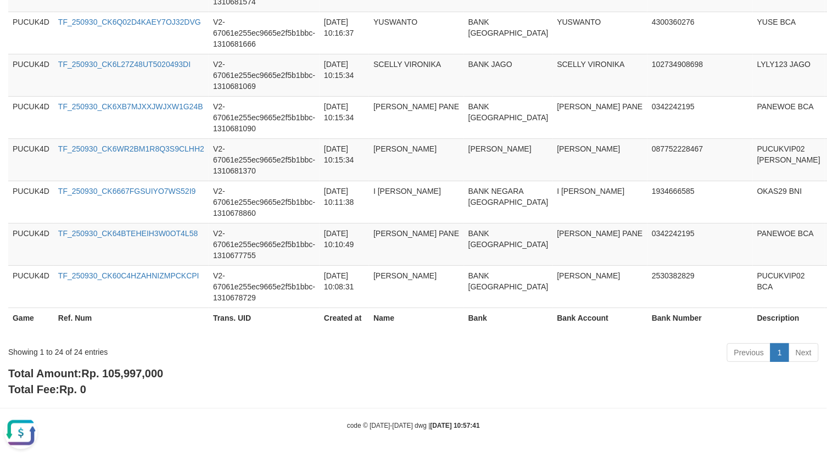
click at [104, 367] on b "Total Amount: Rp. 105,997,000" at bounding box center [85, 373] width 155 height 12
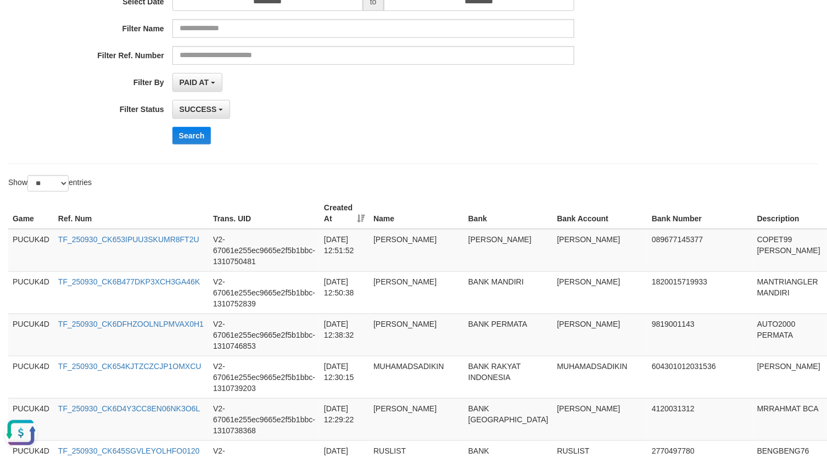
scroll to position [0, 0]
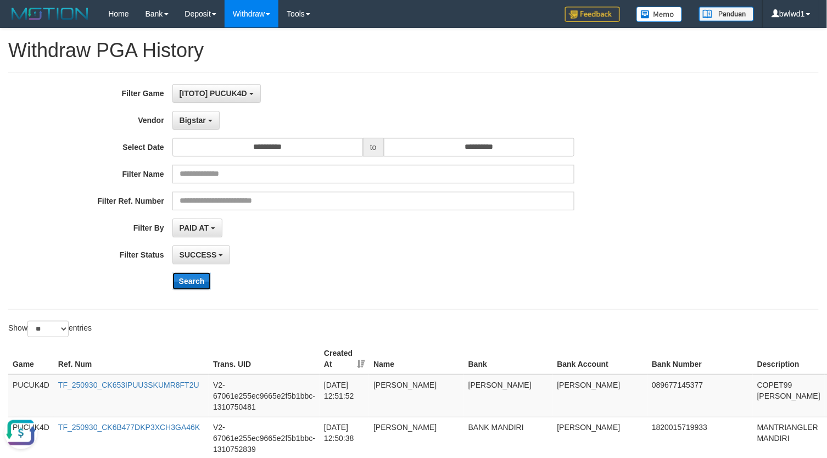
click at [200, 284] on button "Search" at bounding box center [191, 281] width 39 height 18
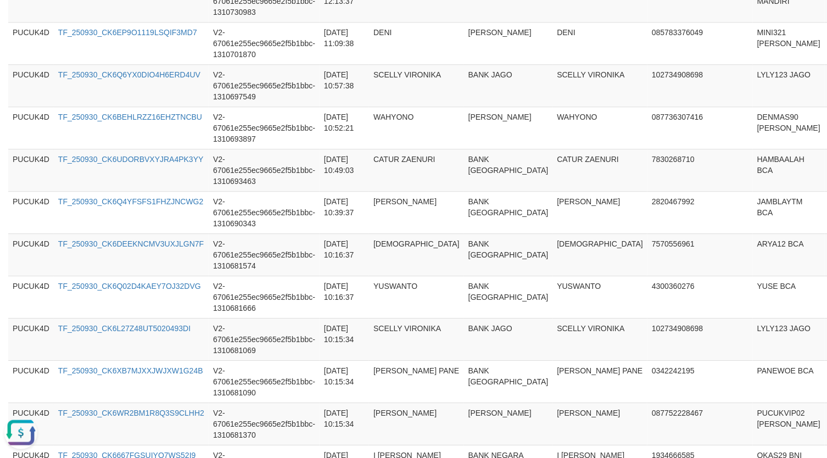
scroll to position [1087, 0]
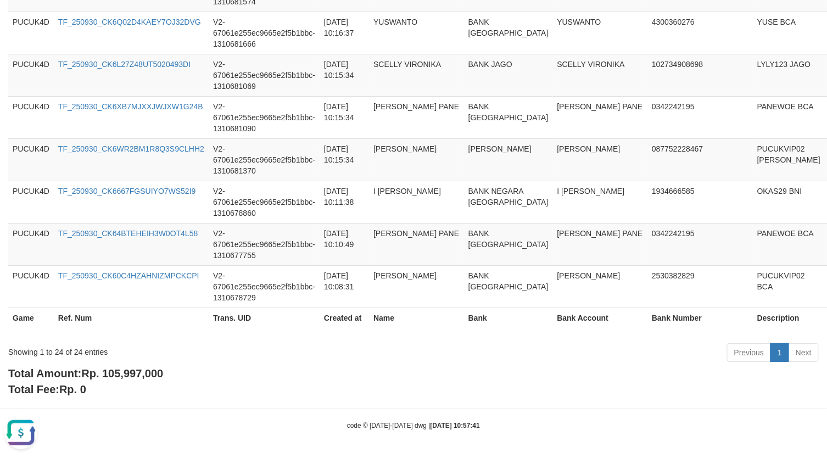
click at [127, 377] on span "Rp. 105,997,000" at bounding box center [122, 373] width 82 height 12
click at [339, 165] on td "[DATE] 10:15:34" at bounding box center [343, 159] width 49 height 42
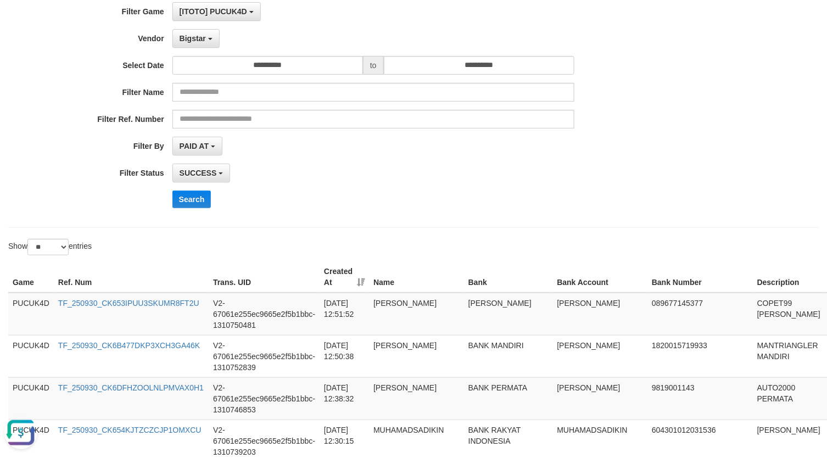
scroll to position [0, 0]
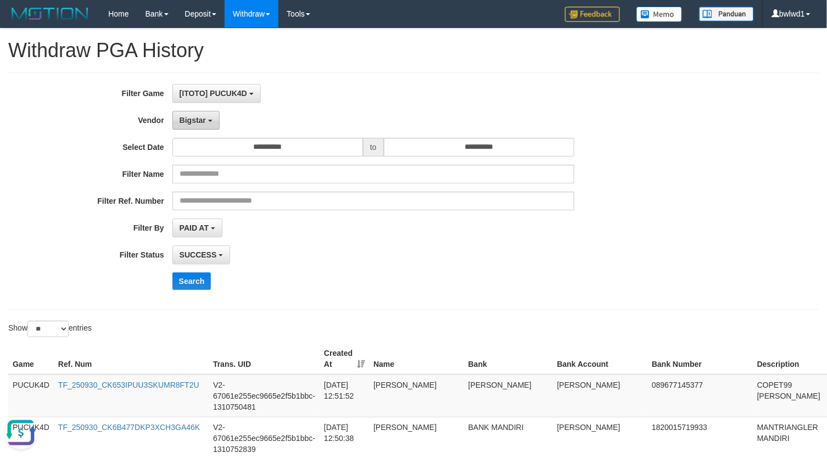
click at [186, 120] on span "Bigstar" at bounding box center [192, 120] width 26 height 9
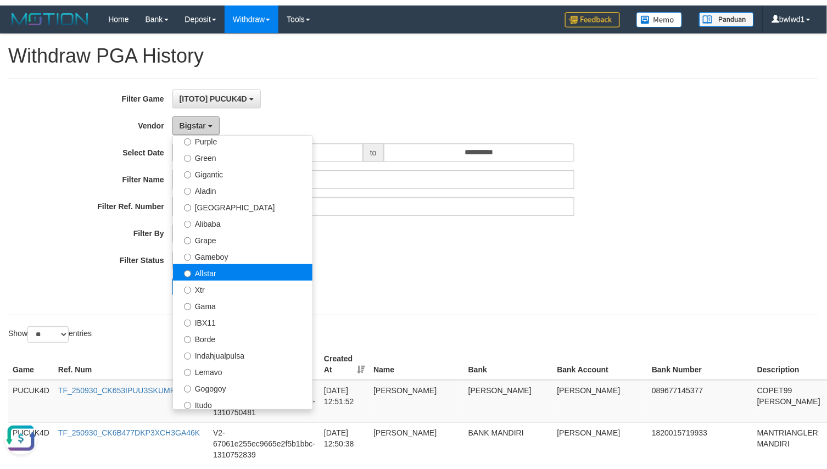
scroll to position [101, 0]
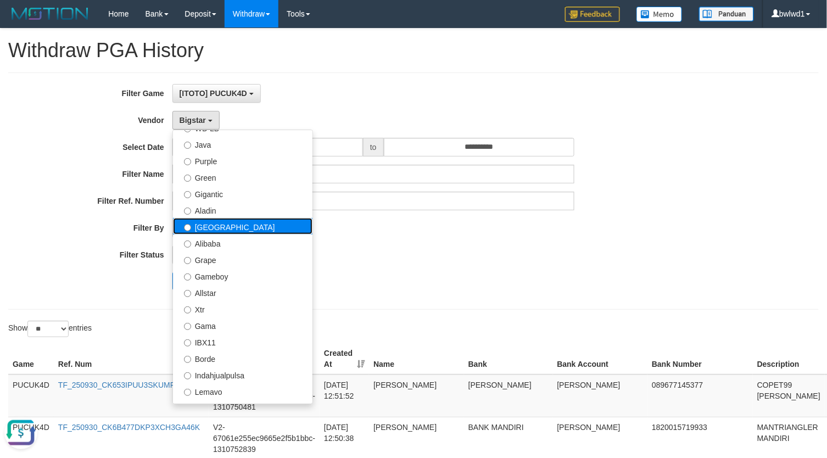
click at [242, 233] on label "[GEOGRAPHIC_DATA]" at bounding box center [242, 226] width 139 height 16
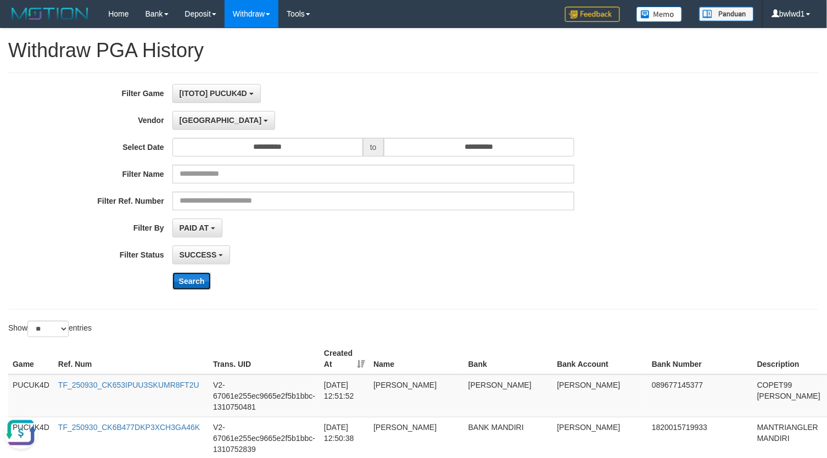
click at [187, 282] on button "Search" at bounding box center [191, 281] width 39 height 18
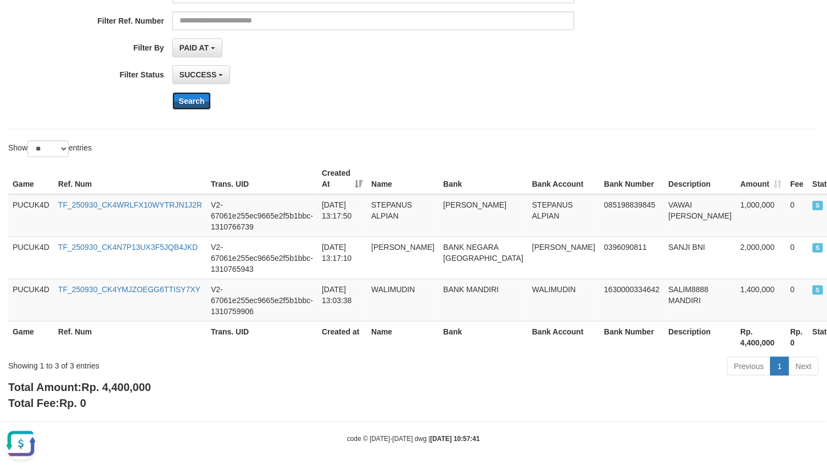
scroll to position [185, 0]
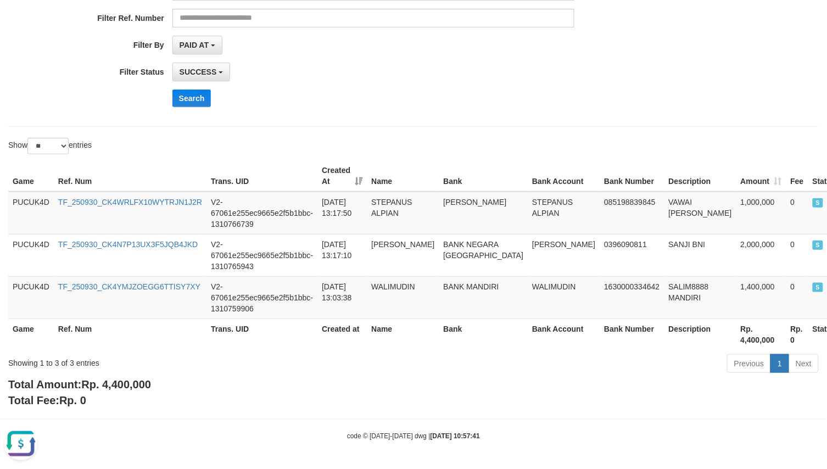
drag, startPoint x: 109, startPoint y: 398, endPoint x: 121, endPoint y: 386, distance: 16.7
click at [109, 396] on div "Total Amount: Rp. 4,400,000 Total Fee: Rp. 0" at bounding box center [413, 392] width 810 height 31
click at [121, 386] on span "Rp. 4,400,000" at bounding box center [116, 384] width 70 height 12
click at [664, 198] on td "VAWAI [PERSON_NAME]" at bounding box center [700, 213] width 72 height 43
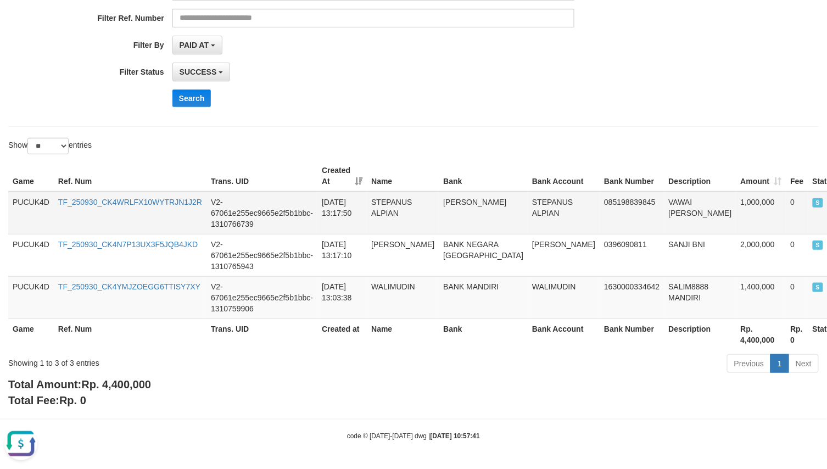
click at [664, 198] on td "VAWAI [PERSON_NAME]" at bounding box center [700, 213] width 72 height 43
click at [664, 196] on td "VAWAI [PERSON_NAME]" at bounding box center [700, 213] width 72 height 43
click at [527, 202] on td "STEPANUS ALPIAN" at bounding box center [563, 213] width 72 height 43
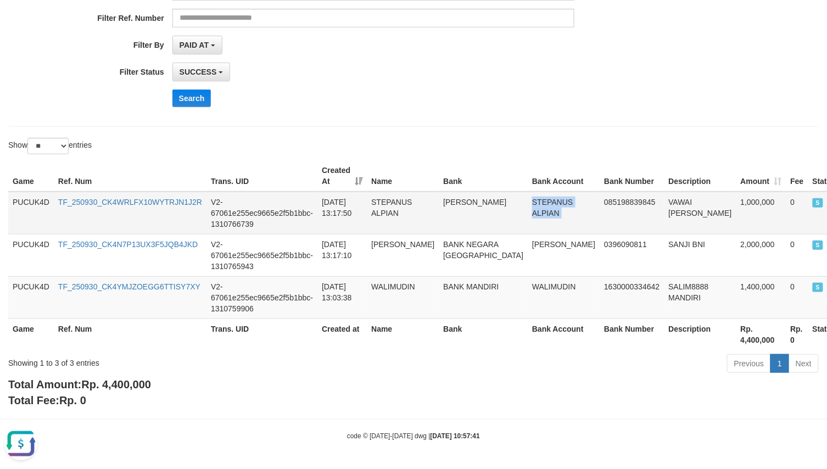
click at [527, 202] on td "STEPANUS ALPIAN" at bounding box center [563, 213] width 72 height 43
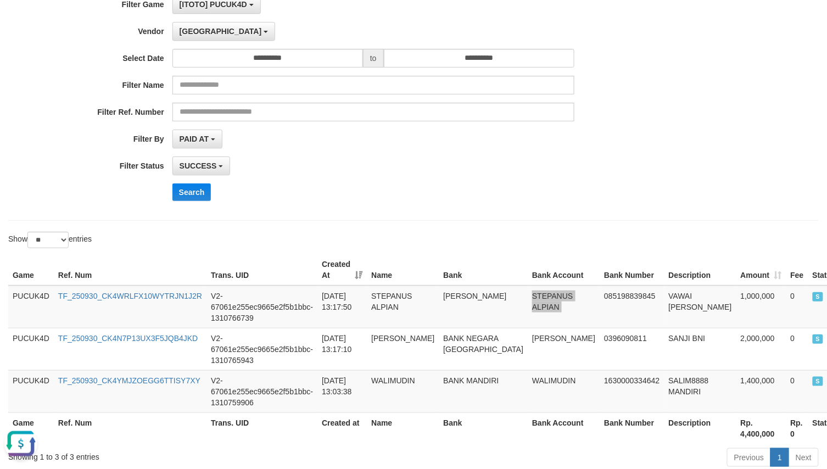
scroll to position [0, 0]
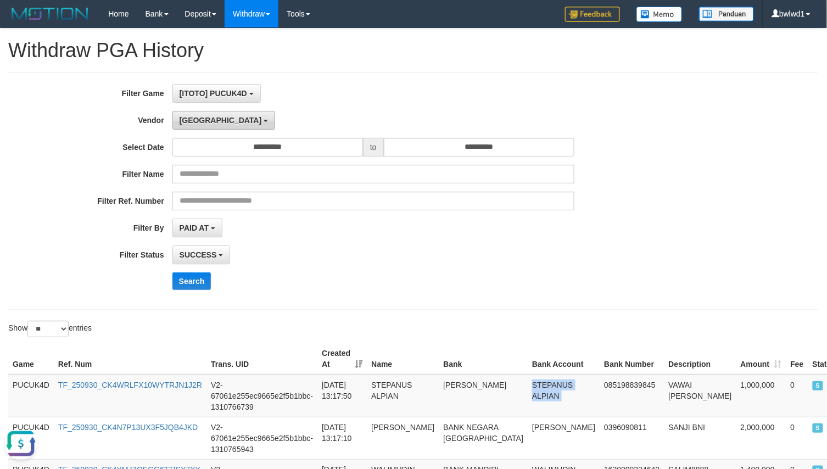
click at [195, 119] on span "[GEOGRAPHIC_DATA]" at bounding box center [220, 120] width 82 height 9
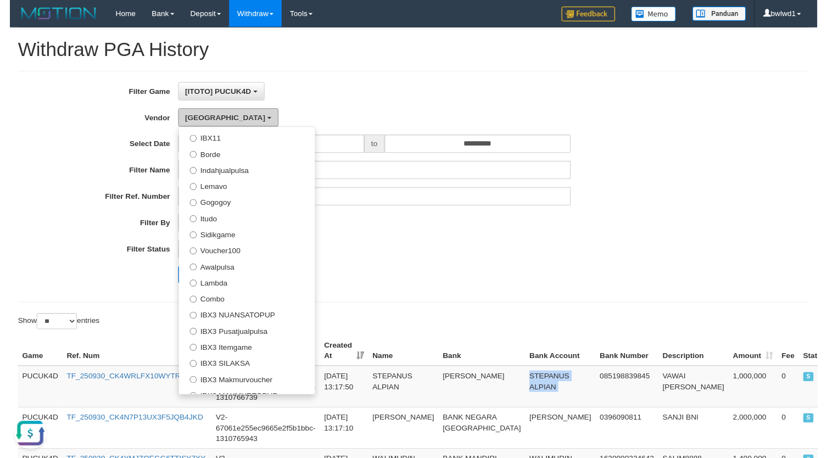
scroll to position [394, 0]
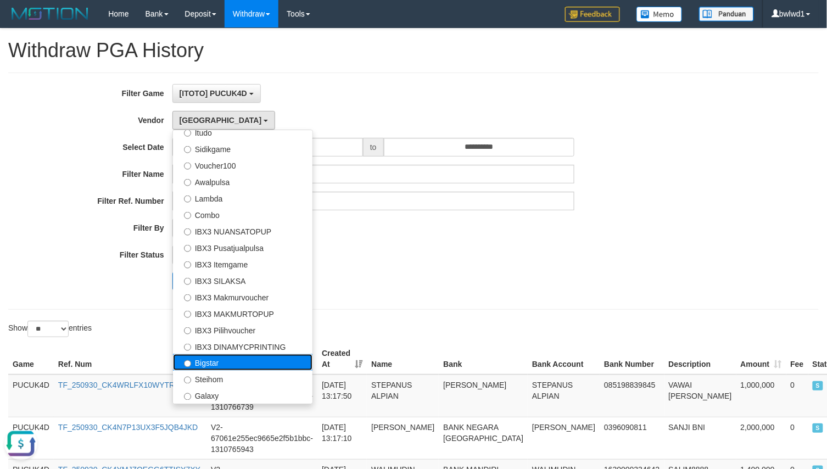
click at [231, 360] on label "Bigstar" at bounding box center [242, 362] width 139 height 16
select select "**********"
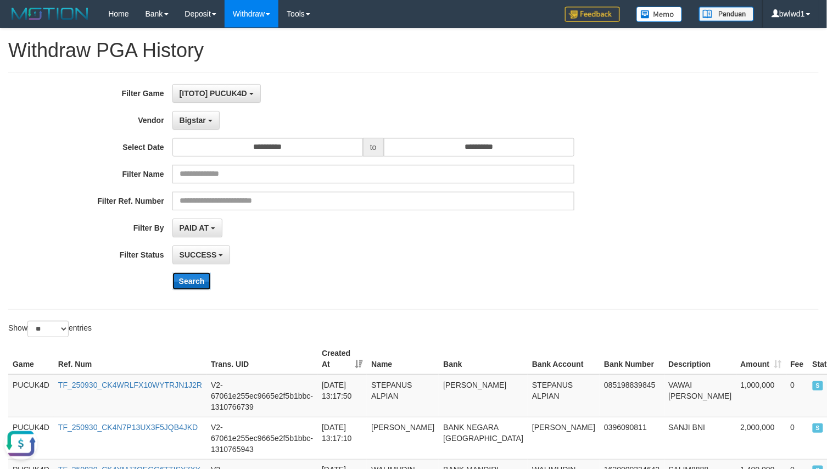
click at [202, 290] on button "Search" at bounding box center [191, 281] width 39 height 18
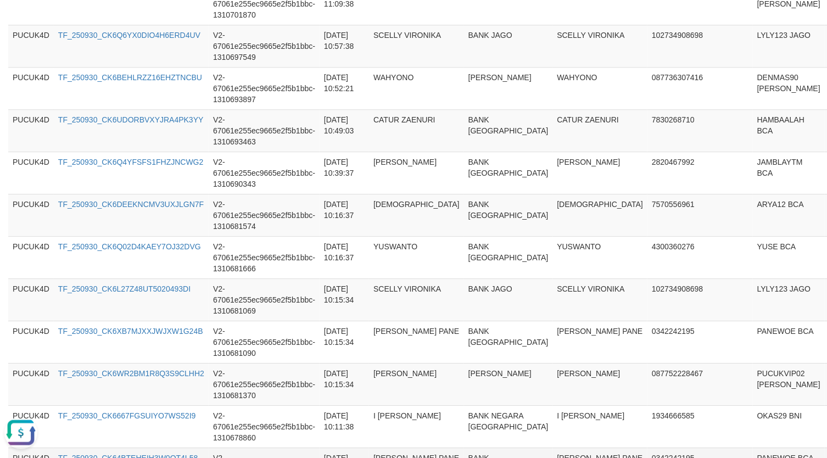
scroll to position [1087, 0]
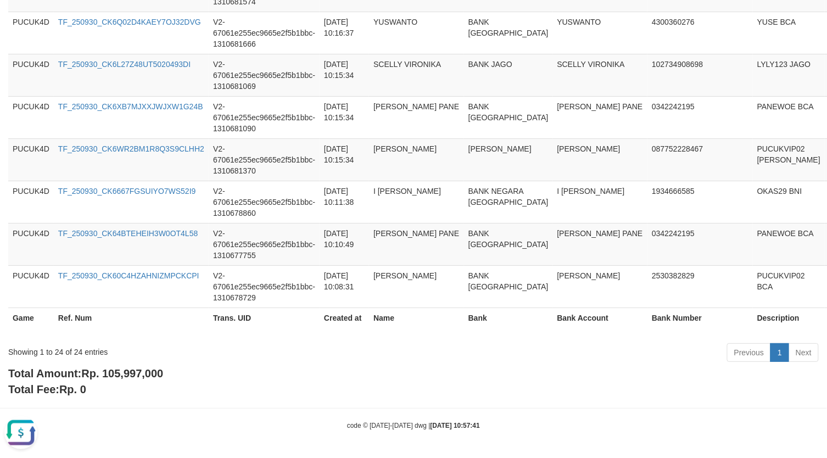
click at [139, 380] on div "Total Amount: Rp. 105,997,000 Total Fee: Rp. 0" at bounding box center [413, 381] width 810 height 31
click at [141, 374] on span "Rp. 105,997,000" at bounding box center [122, 373] width 82 height 12
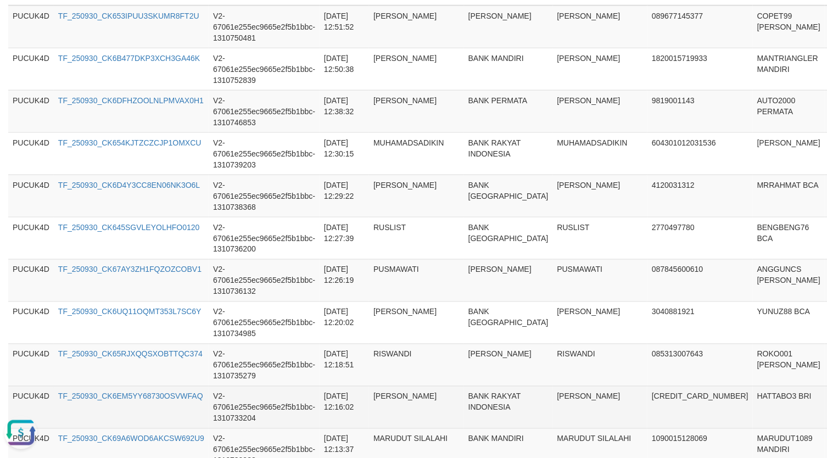
scroll to position [209, 0]
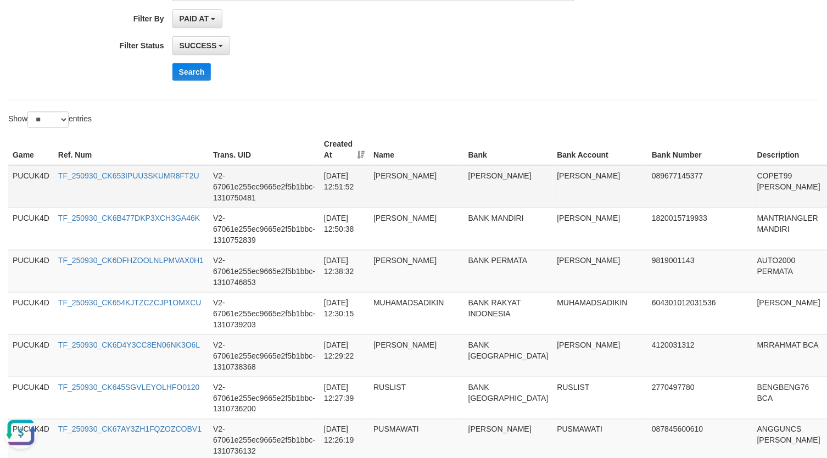
click at [745, 178] on td "COPET99 [PERSON_NAME]" at bounding box center [789, 186] width 72 height 43
drag, startPoint x: 670, startPoint y: 178, endPoint x: 688, endPoint y: 181, distance: 18.3
click at [745, 178] on td "COPET99 [PERSON_NAME]" at bounding box center [789, 186] width 72 height 43
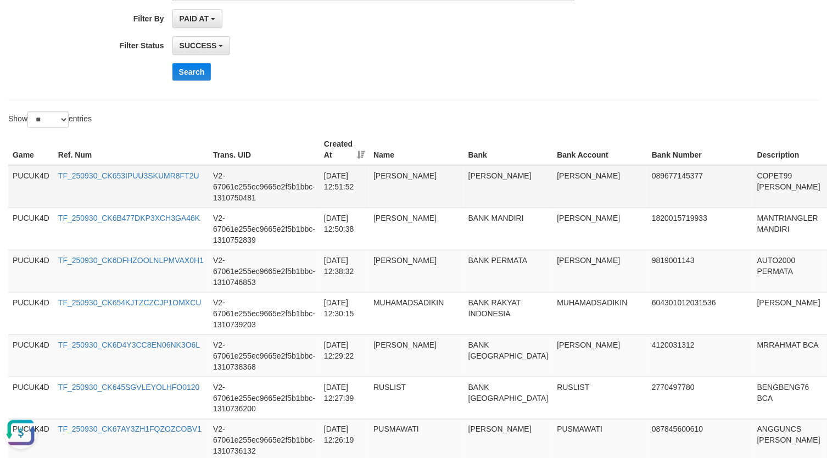
click at [553, 168] on td "[PERSON_NAME]" at bounding box center [600, 186] width 95 height 43
